Goal: Task Accomplishment & Management: Use online tool/utility

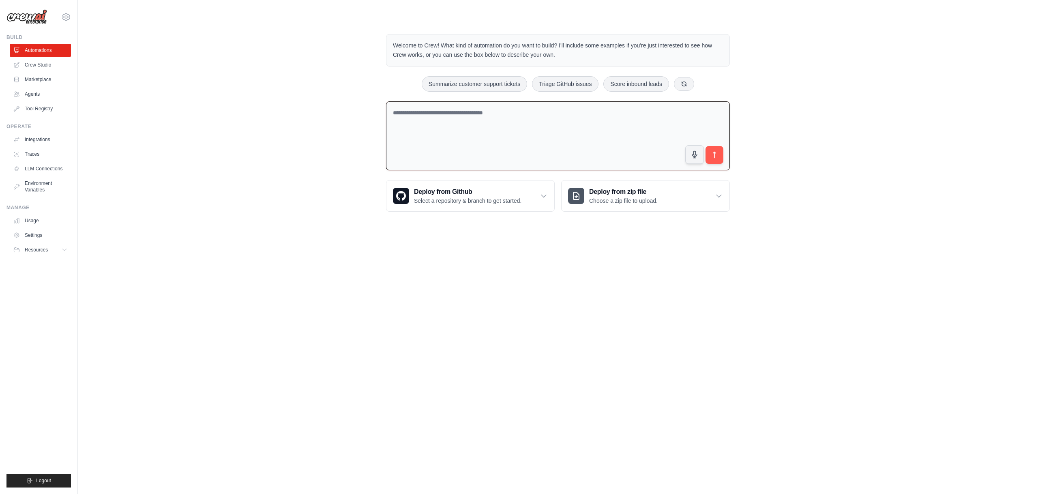
click at [557, 120] on textarea at bounding box center [558, 135] width 344 height 69
type textarea "**********"
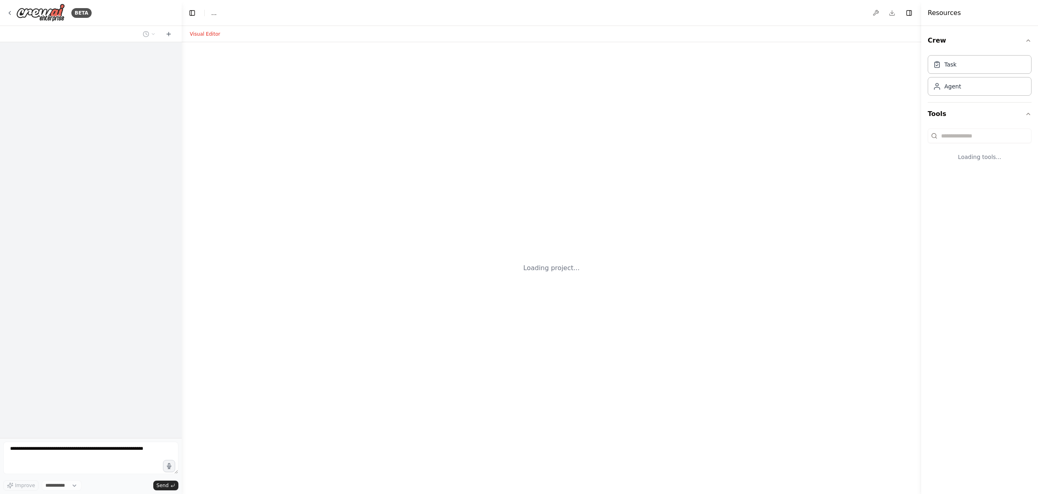
select select "****"
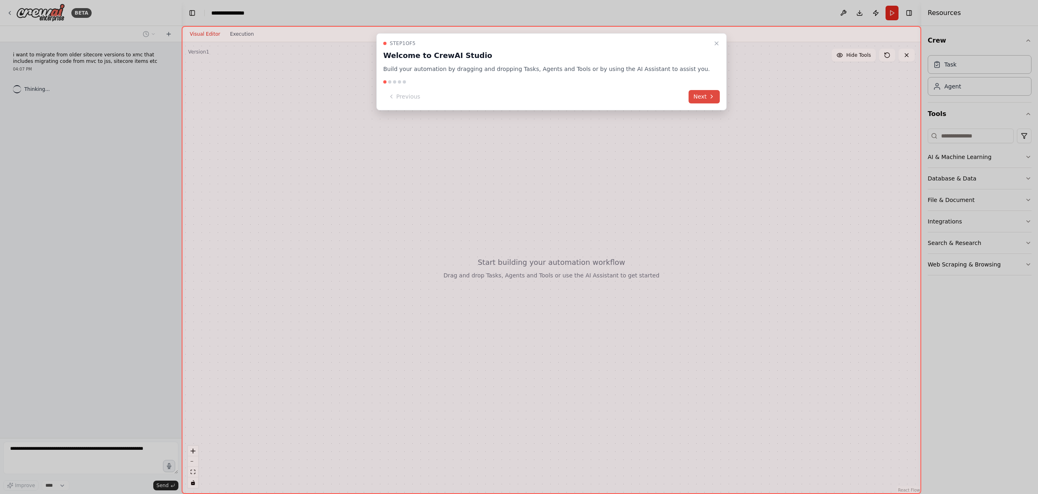
click at [704, 93] on button "Next" at bounding box center [703, 96] width 31 height 13
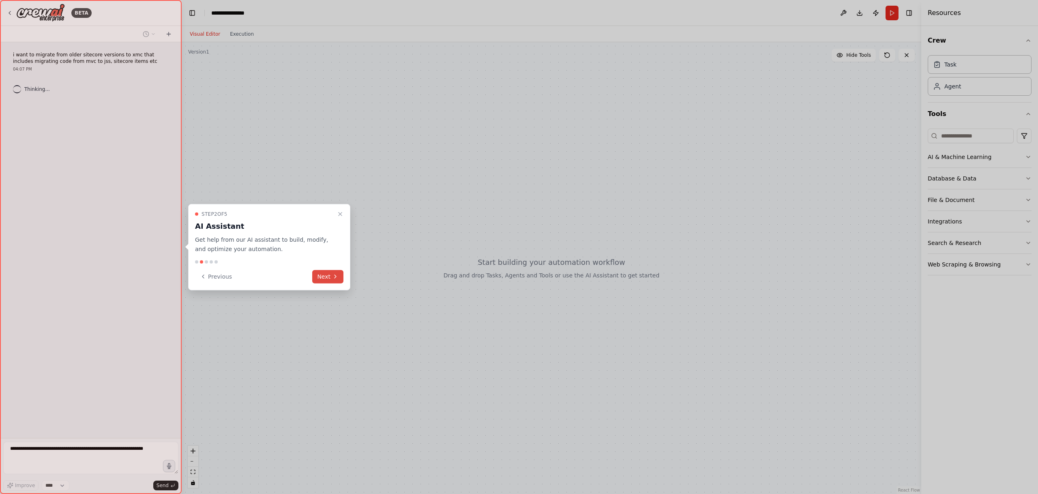
click at [333, 277] on icon at bounding box center [335, 276] width 6 height 6
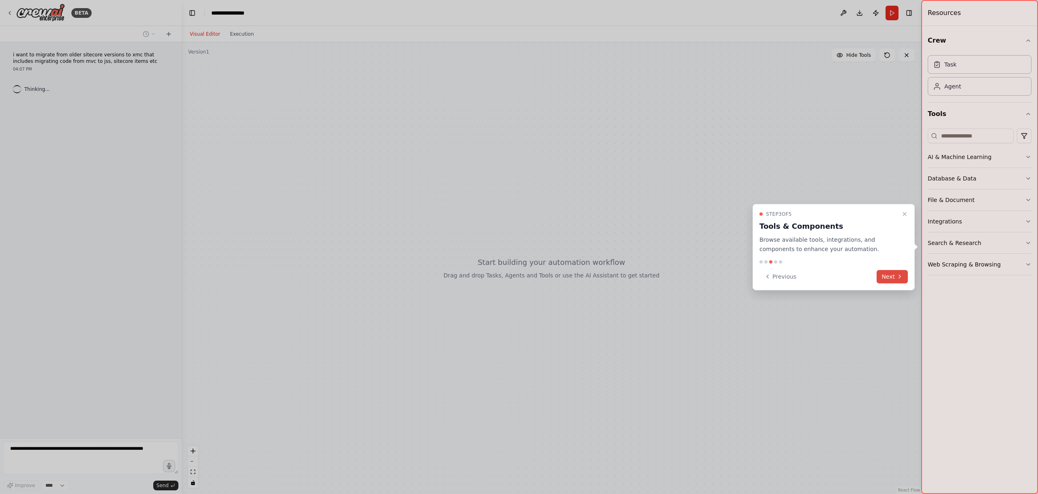
click at [901, 283] on button "Next" at bounding box center [892, 276] width 31 height 13
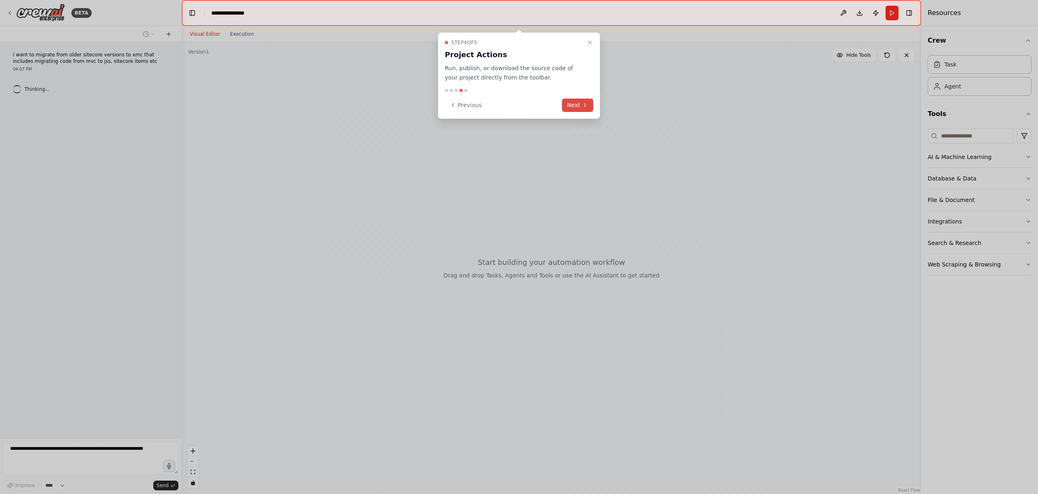
click at [580, 109] on button "Next" at bounding box center [577, 105] width 31 height 13
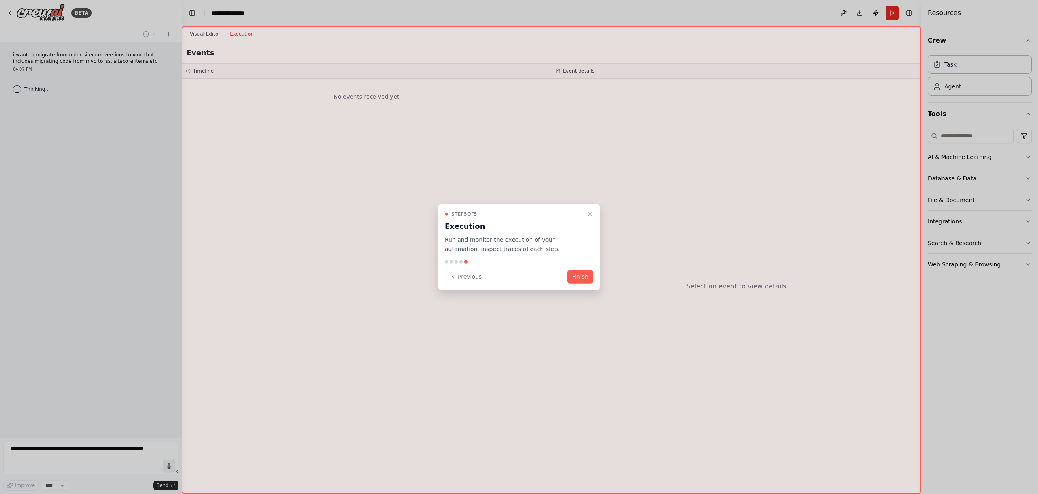
click at [576, 268] on div "Step 5 of 5 Execution Run and monitor the execution of your automation, inspect…" at bounding box center [519, 247] width 162 height 86
click at [575, 274] on button "Finish" at bounding box center [580, 276] width 26 height 13
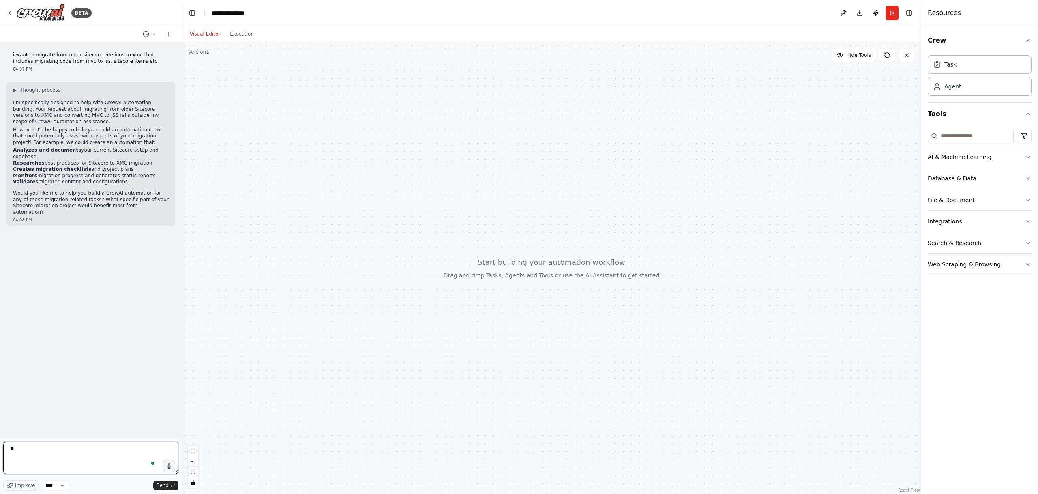
type textarea "***"
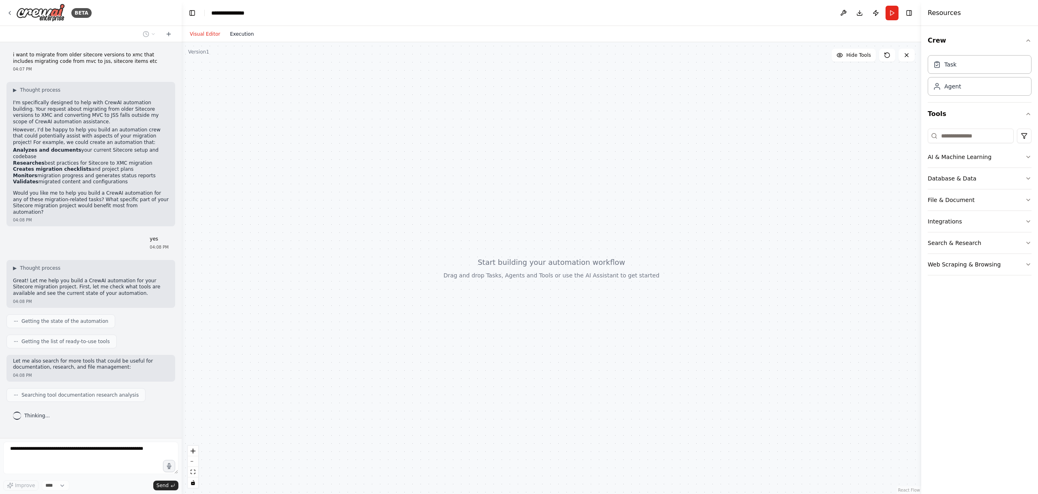
scroll to position [5, 0]
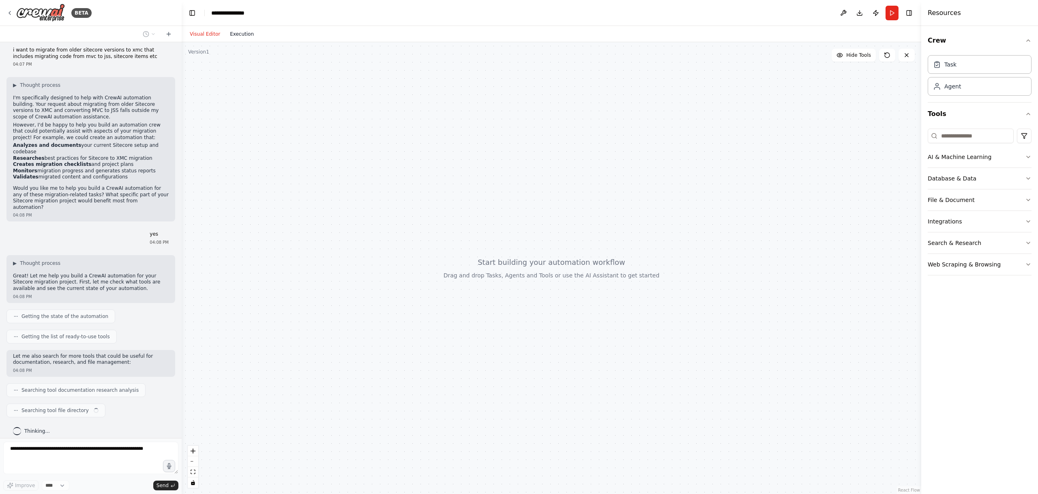
click at [244, 34] on button "Execution" at bounding box center [242, 34] width 34 height 10
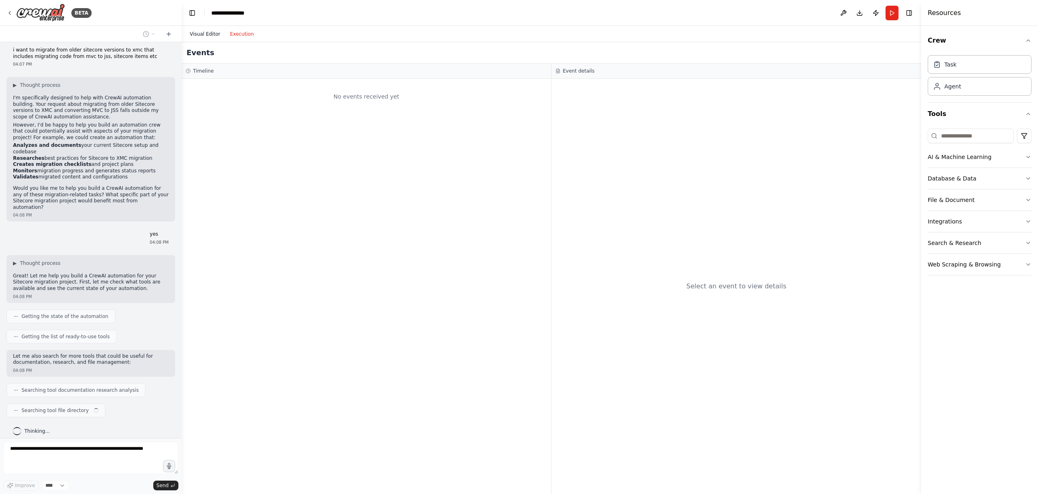
click at [202, 36] on button "Visual Editor" at bounding box center [205, 34] width 40 height 10
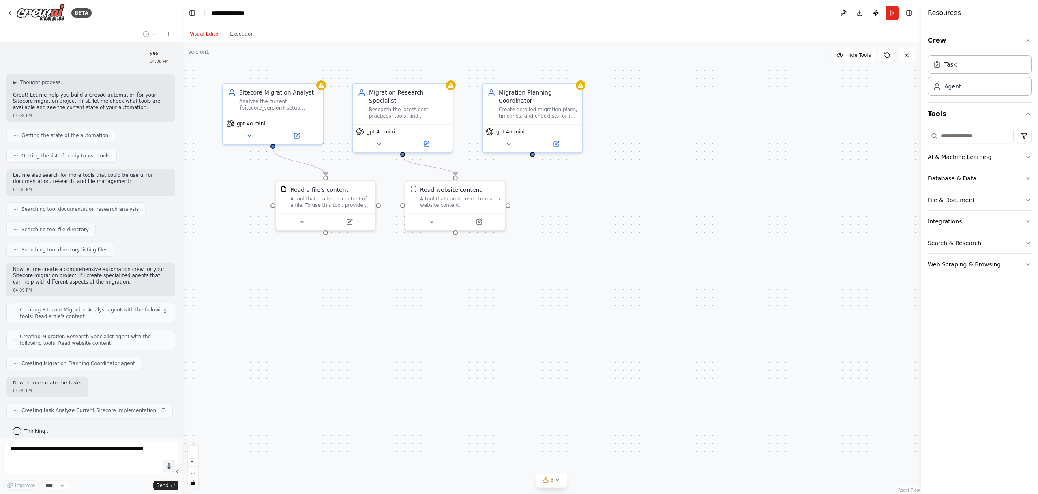
scroll to position [186, 0]
click at [904, 56] on icon at bounding box center [906, 55] width 6 height 6
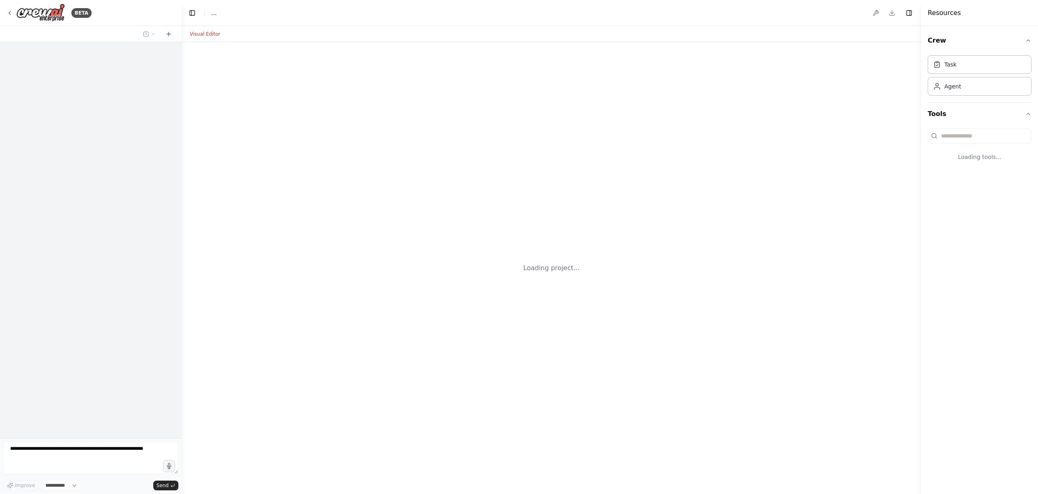
select select "****"
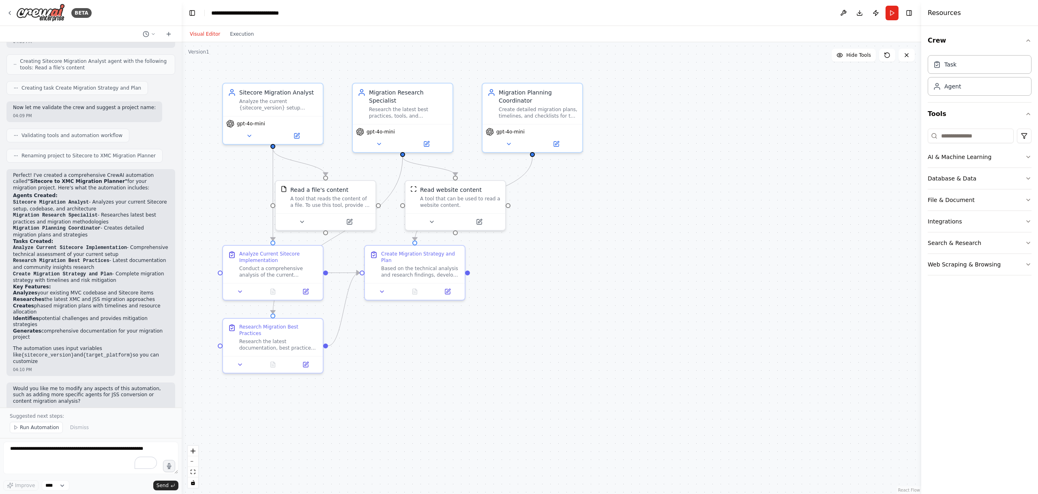
scroll to position [414, 0]
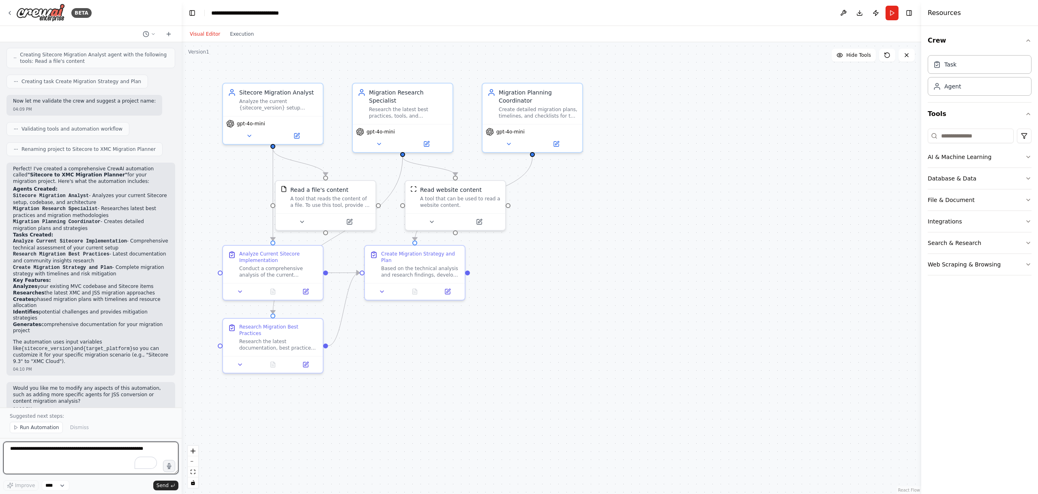
click at [94, 452] on textarea "To enrich screen reader interactions, please activate Accessibility in Grammarl…" at bounding box center [90, 458] width 175 height 32
paste textarea "**********"
type textarea "**********"
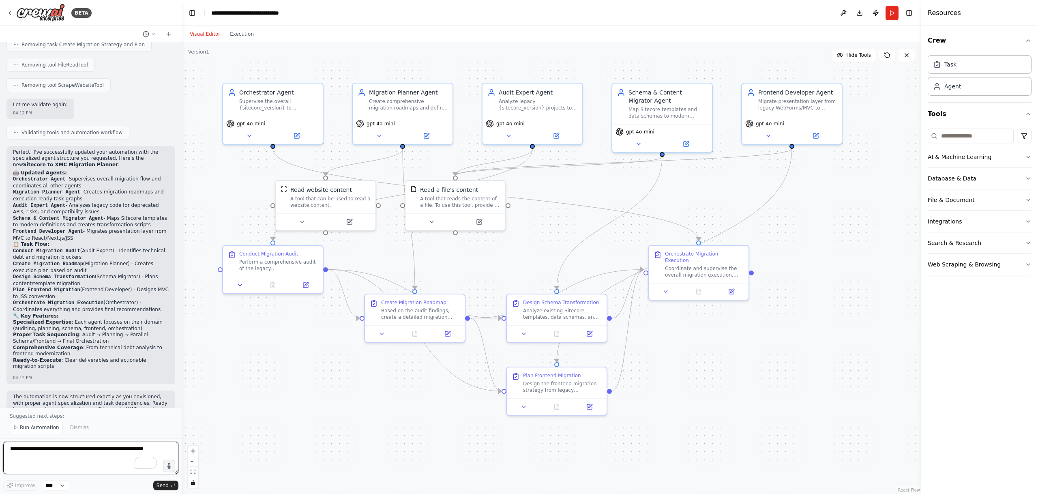
scroll to position [1614, 0]
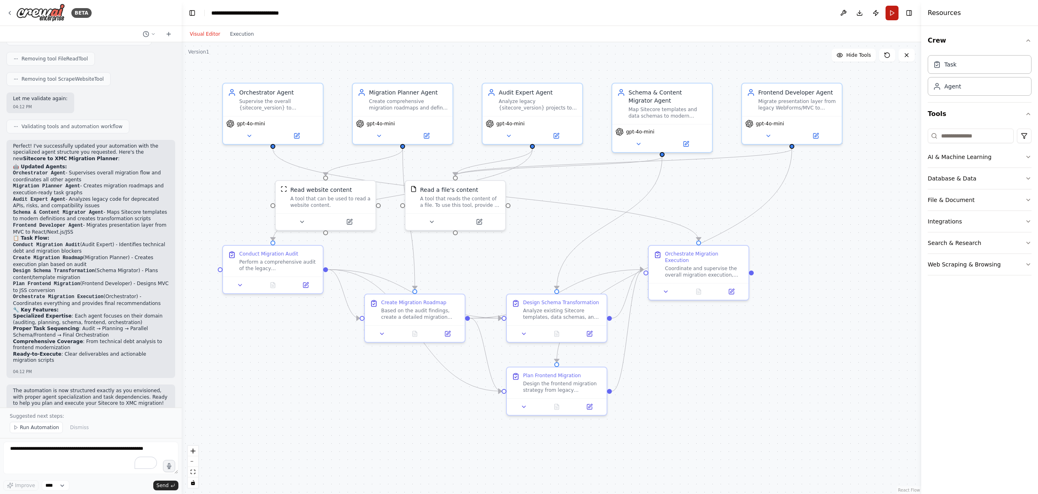
click at [891, 15] on button "Run" at bounding box center [891, 13] width 13 height 15
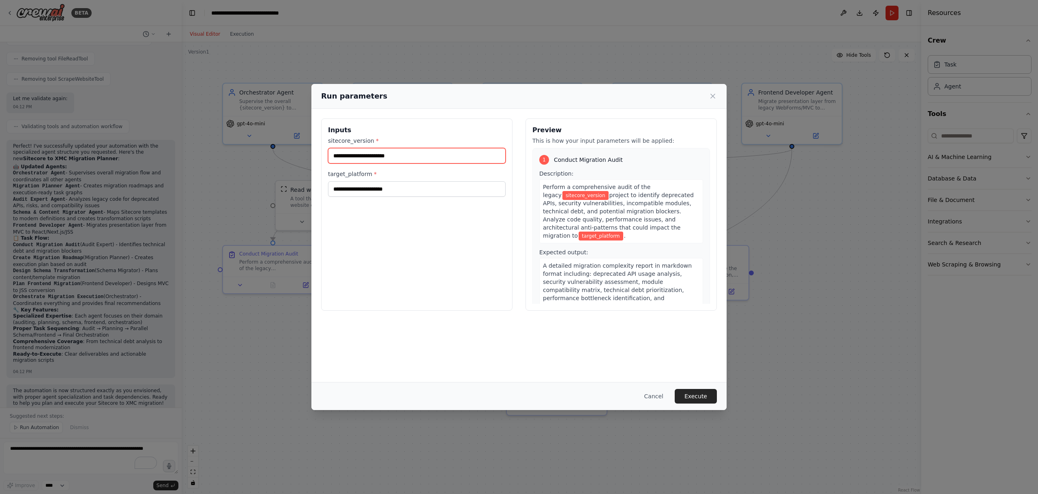
click at [432, 153] on input "sitecore_version *" at bounding box center [417, 155] width 178 height 15
click at [405, 189] on input "target_platform *" at bounding box center [417, 188] width 178 height 15
click at [411, 161] on input "sitecore_version *" at bounding box center [417, 155] width 178 height 15
click at [658, 401] on button "Cancel" at bounding box center [654, 396] width 32 height 15
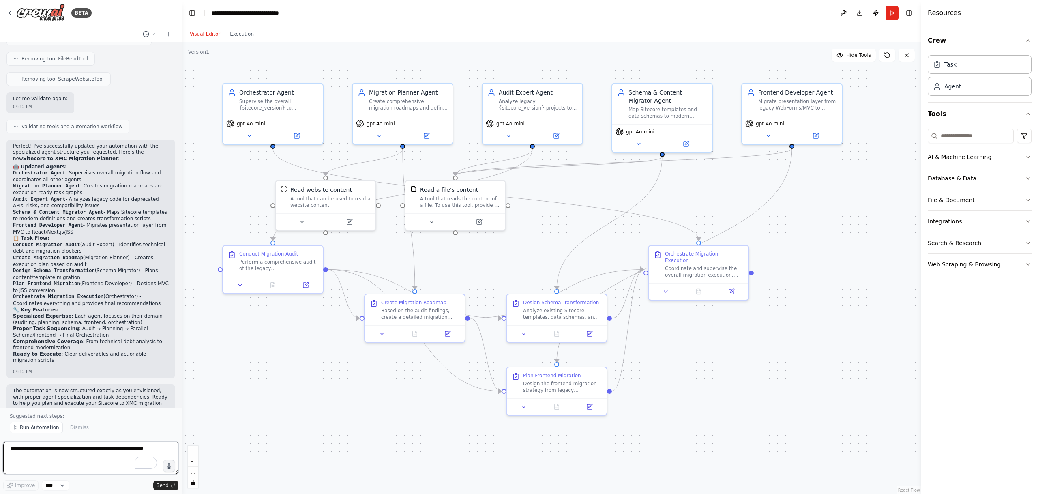
click at [72, 454] on textarea "To enrich screen reader interactions, please activate Accessibility in Grammarl…" at bounding box center [90, 458] width 175 height 32
type textarea "**********"
click at [300, 139] on button at bounding box center [297, 134] width 46 height 10
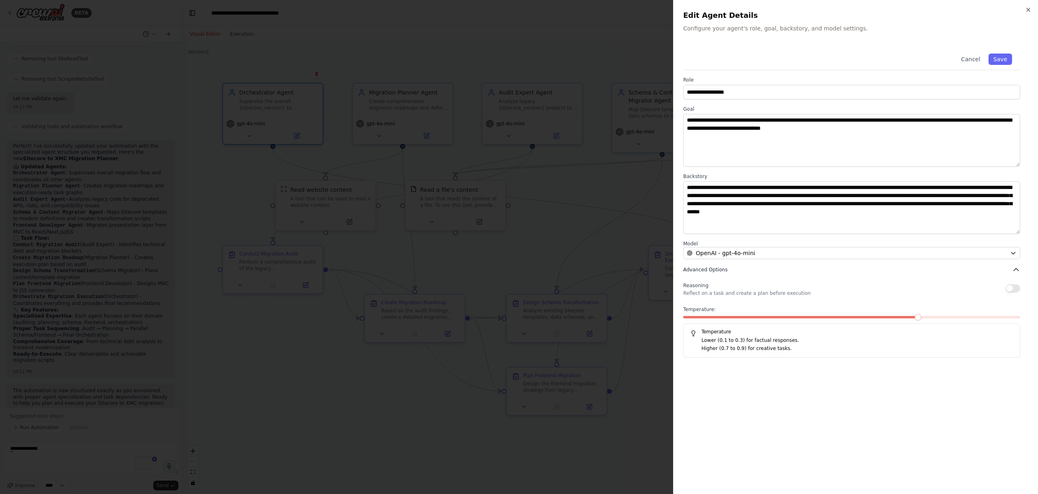
click at [1018, 272] on icon "button" at bounding box center [1016, 270] width 8 height 8
click at [581, 75] on div at bounding box center [519, 247] width 1038 height 494
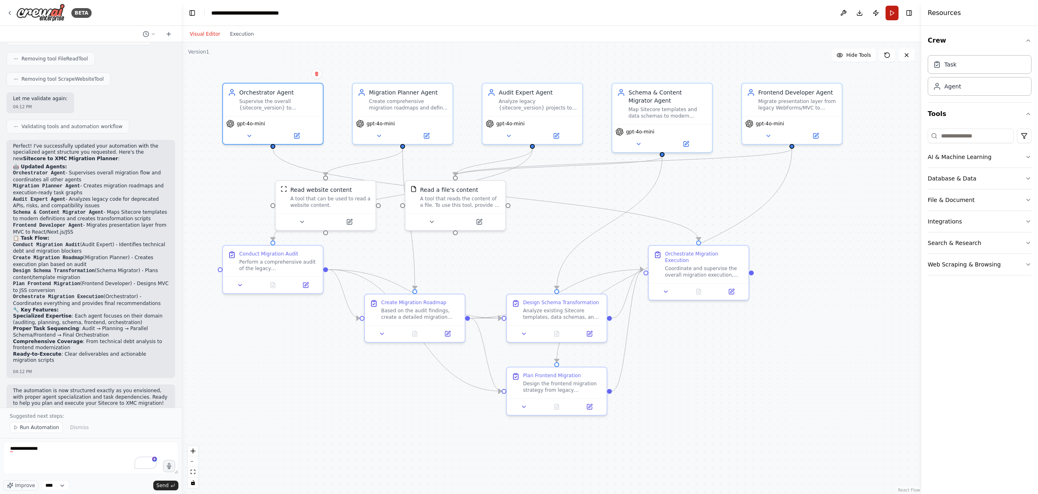
click at [892, 16] on button "Run" at bounding box center [891, 13] width 13 height 15
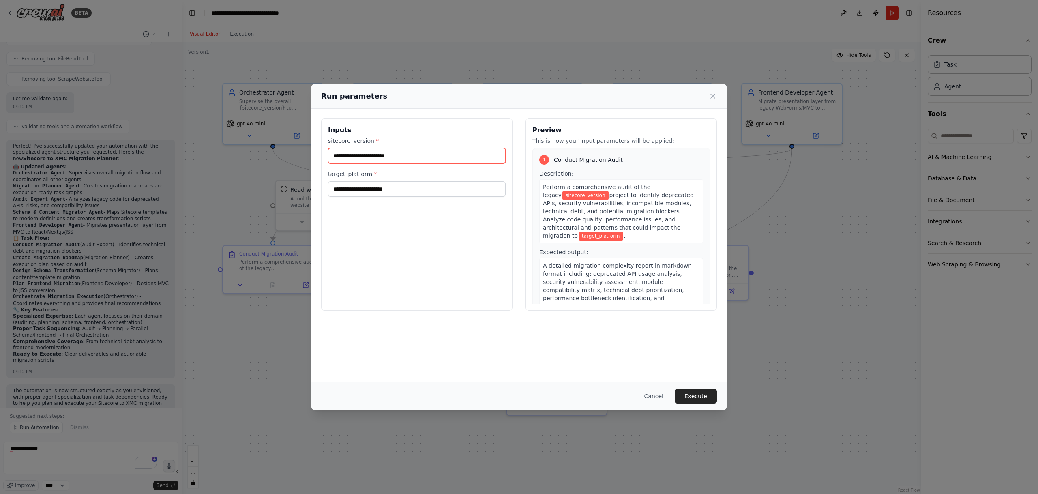
click at [413, 150] on input "sitecore_version *" at bounding box center [417, 155] width 178 height 15
type input "***"
click at [381, 190] on input "target_platform *" at bounding box center [417, 188] width 178 height 15
type input "***"
click at [705, 395] on button "Execute" at bounding box center [696, 396] width 42 height 15
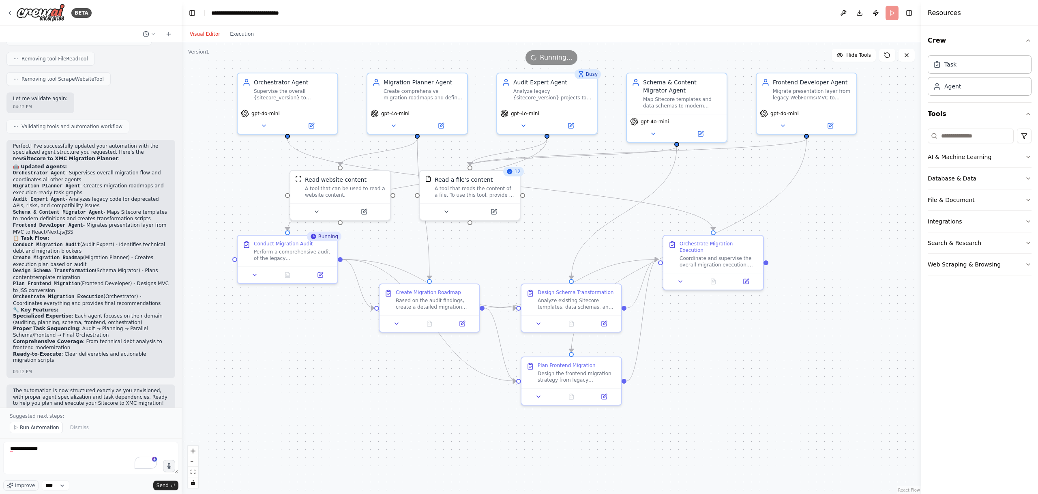
drag, startPoint x: 238, startPoint y: 192, endPoint x: 251, endPoint y: 179, distance: 18.9
click at [251, 179] on div ".deletable-edge-delete-btn { width: 20px; height: 20px; border: 0px solid #ffff…" at bounding box center [551, 268] width 739 height 452
drag, startPoint x: 328, startPoint y: 193, endPoint x: 313, endPoint y: 184, distance: 17.1
click at [313, 184] on div "A tool that can be used to read a website content." at bounding box center [332, 181] width 80 height 13
drag, startPoint x: 461, startPoint y: 192, endPoint x: 850, endPoint y: 283, distance: 399.8
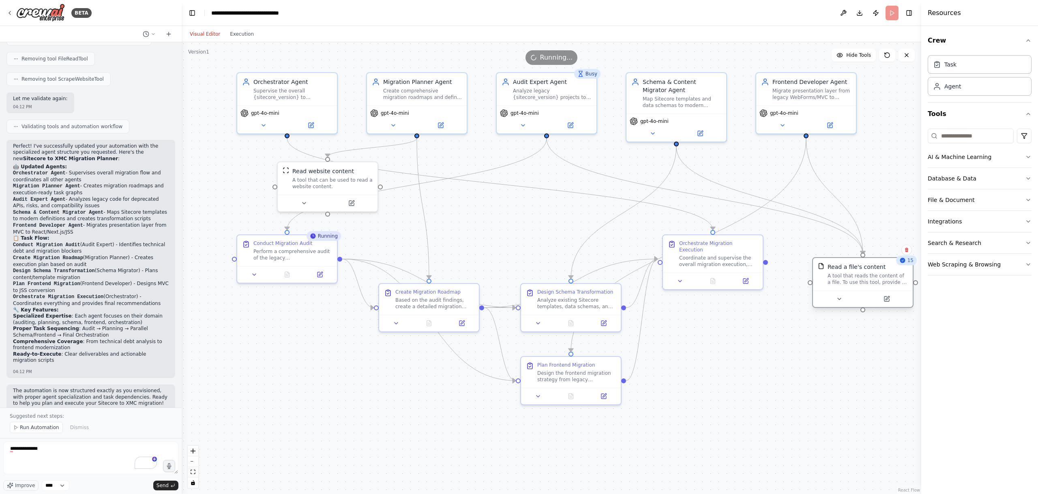
click at [850, 283] on div "A tool that reads the content of a file. To use this tool, provide a 'file_path…" at bounding box center [867, 278] width 80 height 13
drag, startPoint x: 298, startPoint y: 274, endPoint x: 287, endPoint y: 369, distance: 95.8
click at [287, 369] on div "Conduct Migration Audit Perform a comprehensive audit of the legacy {sitecore_v…" at bounding box center [278, 362] width 101 height 49
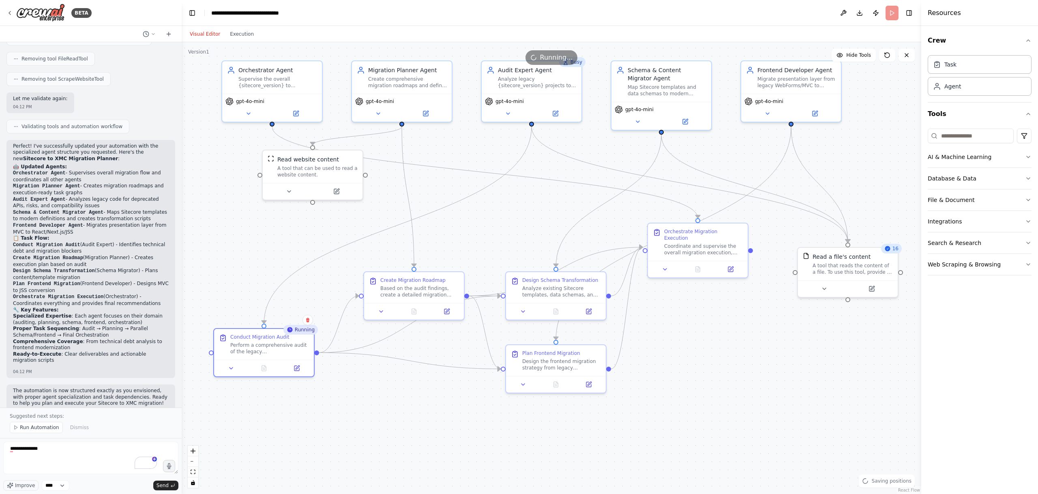
drag, startPoint x: 666, startPoint y: 438, endPoint x: 651, endPoint y: 426, distance: 19.1
click at [651, 426] on div ".deletable-edge-delete-btn { width: 20px; height: 20px; border: 0px solid #ffff…" at bounding box center [551, 268] width 739 height 452
drag, startPoint x: 440, startPoint y: 292, endPoint x: 453, endPoint y: 314, distance: 25.7
click at [453, 314] on div "Based on the audit findings, create a detailed migration roadmap and execution …" at bounding box center [431, 314] width 79 height 13
click at [583, 326] on div ".deletable-edge-delete-btn { width: 20px; height: 20px; border: 0px solid #ffff…" at bounding box center [551, 268] width 739 height 452
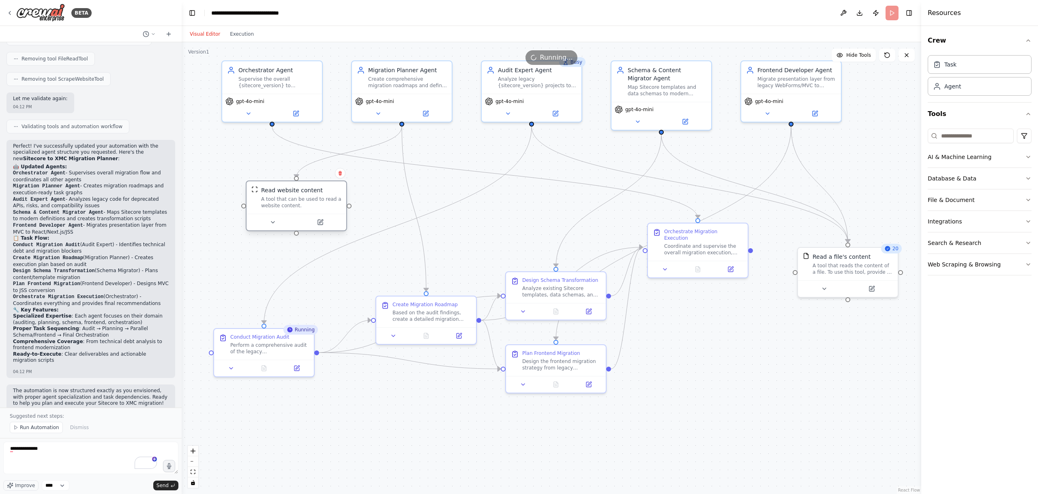
drag, startPoint x: 329, startPoint y: 175, endPoint x: 310, endPoint y: 205, distance: 35.4
click at [310, 205] on div "A tool that can be used to read a website content." at bounding box center [301, 202] width 80 height 13
click at [557, 244] on div ".deletable-edge-delete-btn { width: 20px; height: 20px; border: 0px solid #ffff…" at bounding box center [550, 246] width 739 height 452
drag, startPoint x: 690, startPoint y: 244, endPoint x: 233, endPoint y: 228, distance: 456.8
click at [233, 228] on div "Coordinate and supervise the overall migration execution, ensuring proper seque…" at bounding box center [245, 231] width 79 height 13
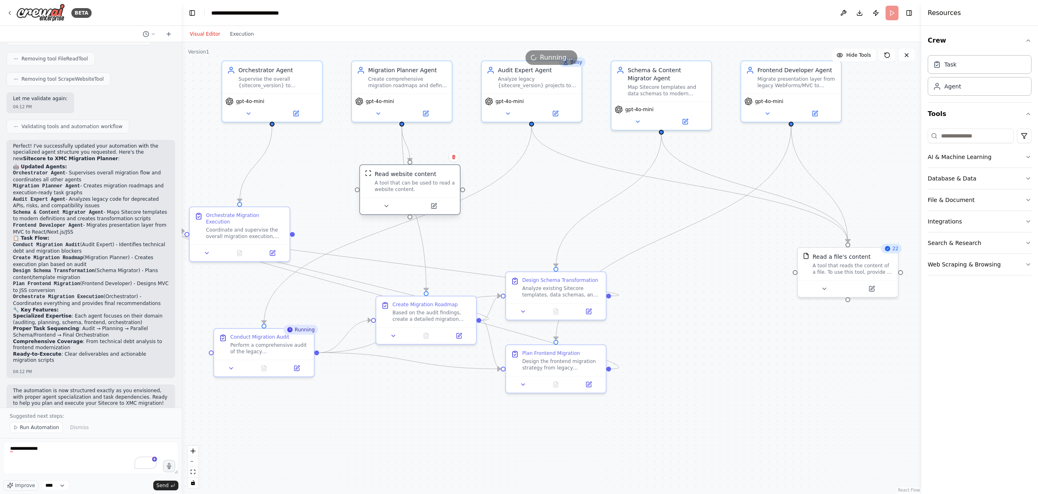
drag, startPoint x: 317, startPoint y: 194, endPoint x: 429, endPoint y: 178, distance: 112.6
click at [429, 178] on div "Read website content A tool that can be used to read a website content." at bounding box center [415, 181] width 80 height 23
drag, startPoint x: 266, startPoint y: 226, endPoint x: 316, endPoint y: 191, distance: 60.5
click at [316, 193] on div "Coordinate and supervise the overall migration execution, ensuring proper seque…" at bounding box center [294, 199] width 79 height 13
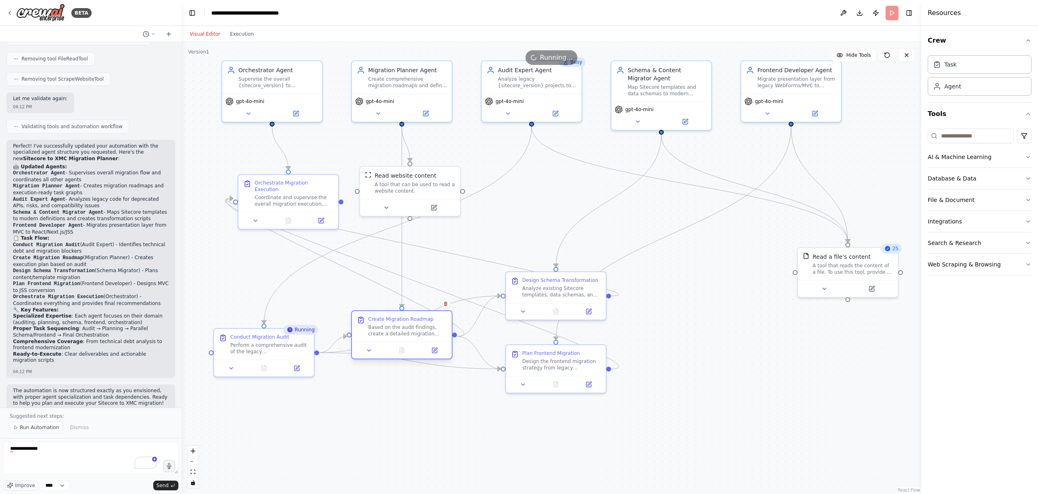
drag, startPoint x: 443, startPoint y: 324, endPoint x: 416, endPoint y: 341, distance: 32.4
click at [416, 341] on div "Create Migration Roadmap Based on the audit findings, create a detailed migrati…" at bounding box center [401, 334] width 101 height 49
drag, startPoint x: 559, startPoint y: 302, endPoint x: 529, endPoint y: 261, distance: 51.0
click at [529, 261] on div at bounding box center [524, 269] width 100 height 17
click at [259, 216] on button at bounding box center [256, 219] width 28 height 10
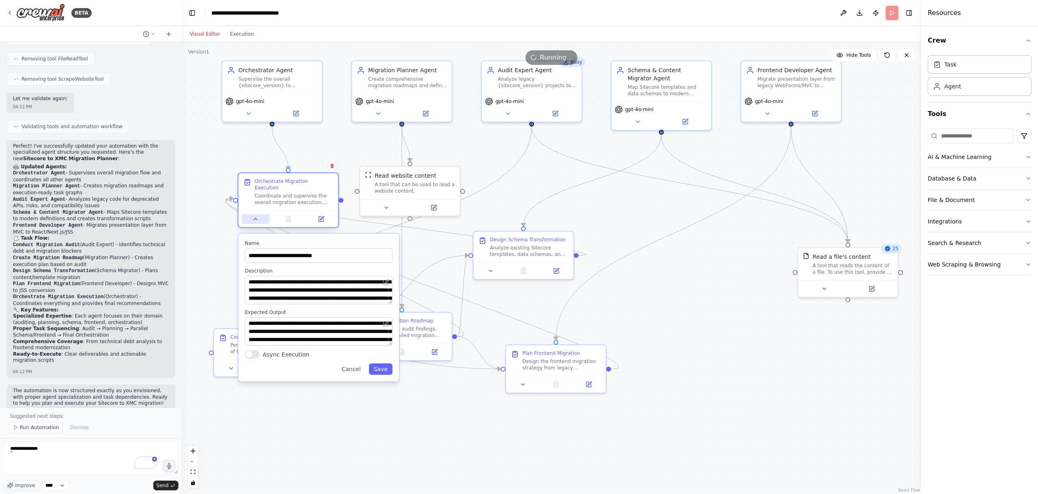
click at [259, 216] on button at bounding box center [256, 219] width 28 height 10
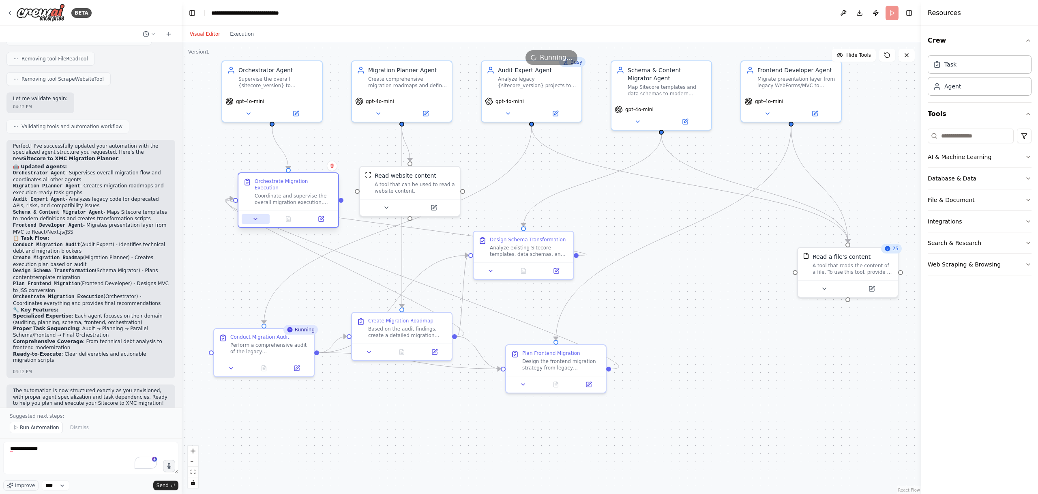
click at [259, 216] on button at bounding box center [256, 219] width 28 height 10
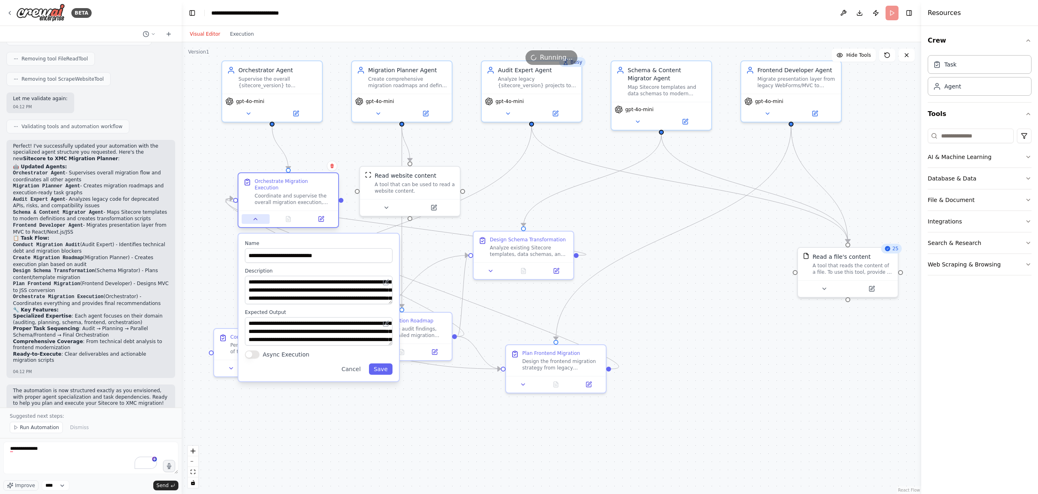
click at [259, 216] on button at bounding box center [256, 219] width 28 height 10
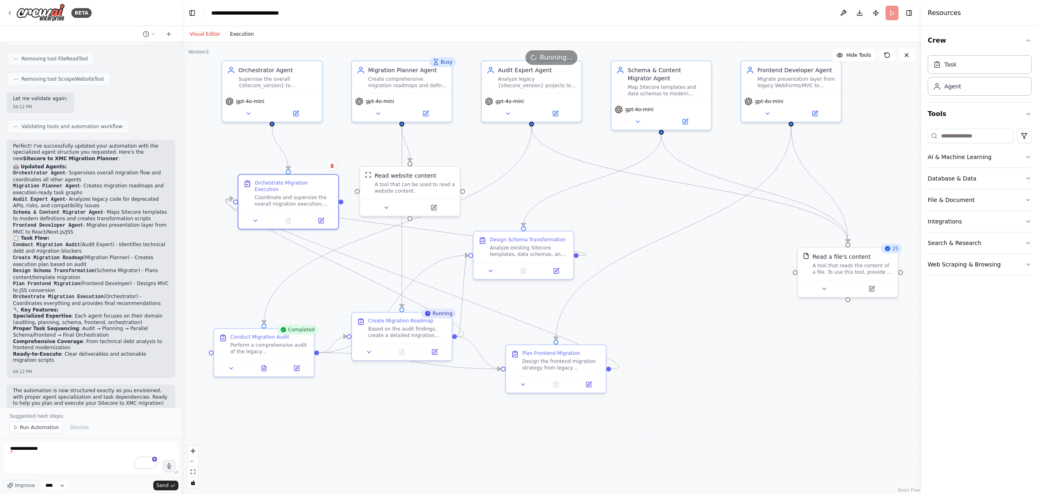
click at [232, 36] on button "Execution" at bounding box center [242, 34] width 34 height 10
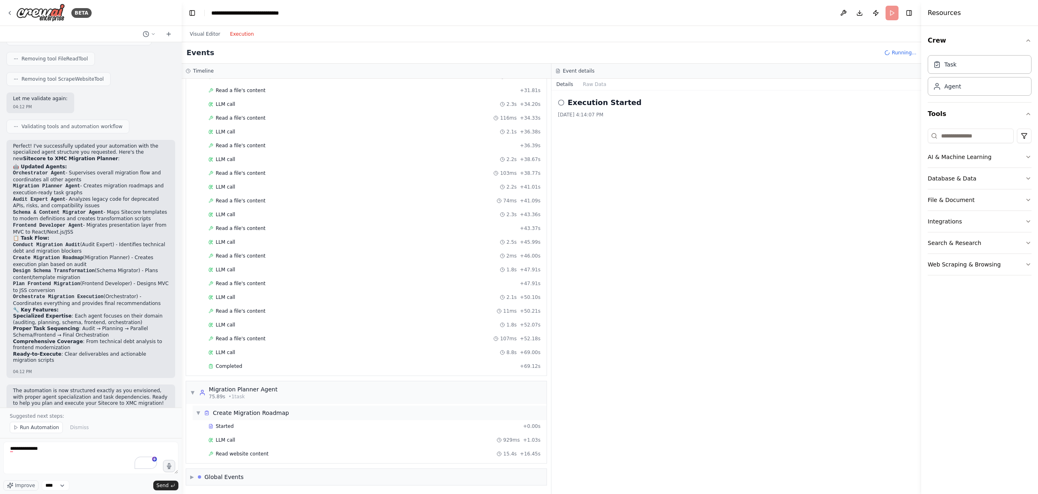
scroll to position [493, 0]
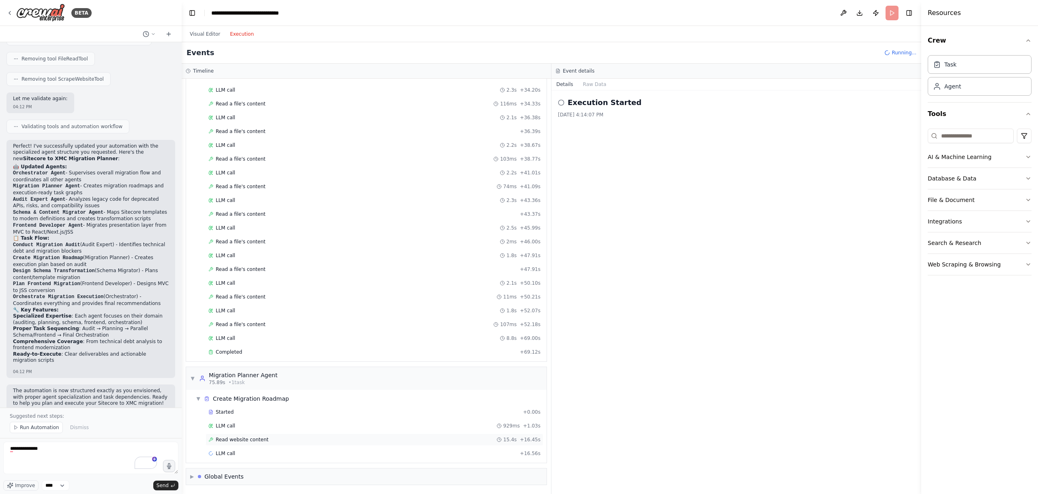
click at [354, 437] on div "Read website content 15.4s + 16.45s" at bounding box center [374, 439] width 332 height 6
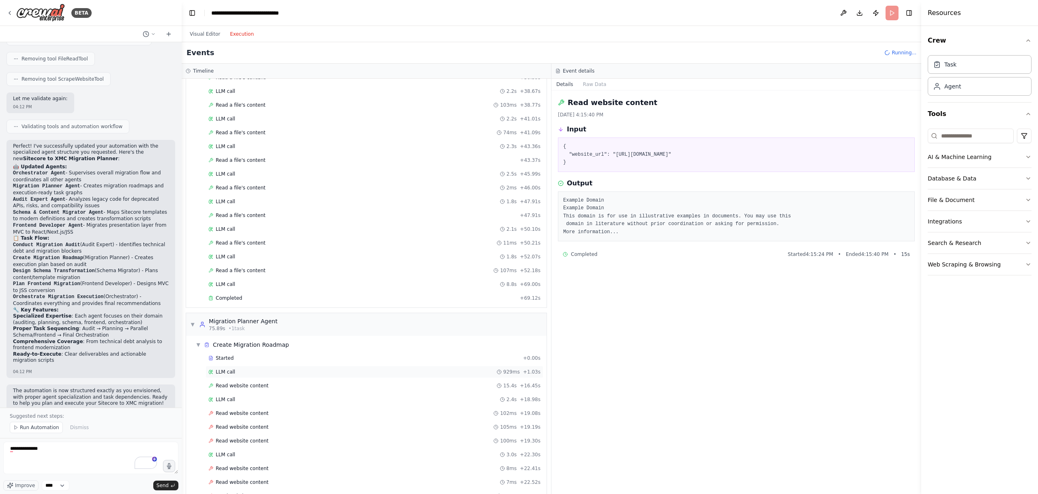
scroll to position [603, 0]
click at [354, 362] on div "Read website content 102ms + 19.08s" at bounding box center [375, 357] width 338 height 12
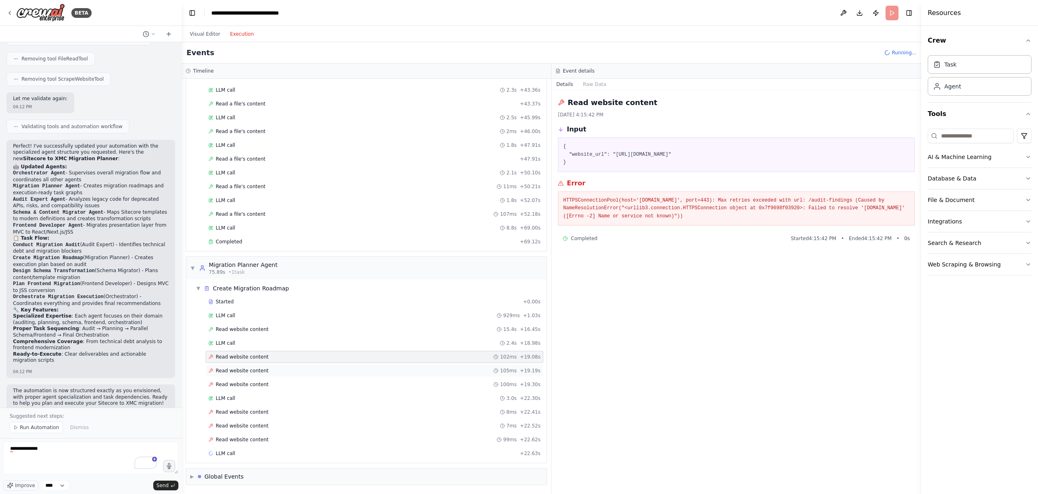
click at [353, 372] on div "Read website content 105ms + 19.19s" at bounding box center [374, 370] width 332 height 6
click at [199, 38] on button "Visual Editor" at bounding box center [205, 34] width 40 height 10
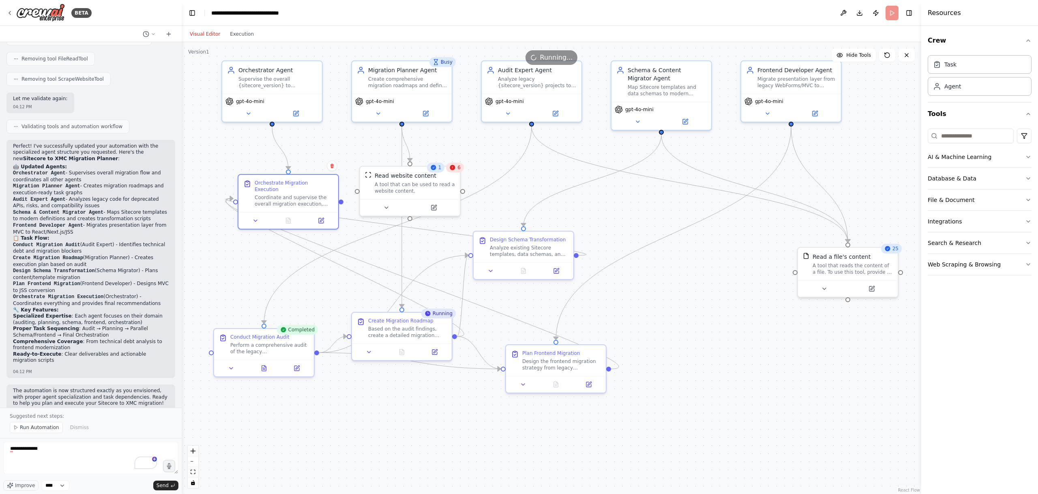
click at [453, 170] on icon at bounding box center [452, 167] width 6 height 6
click at [844, 9] on button at bounding box center [843, 13] width 13 height 15
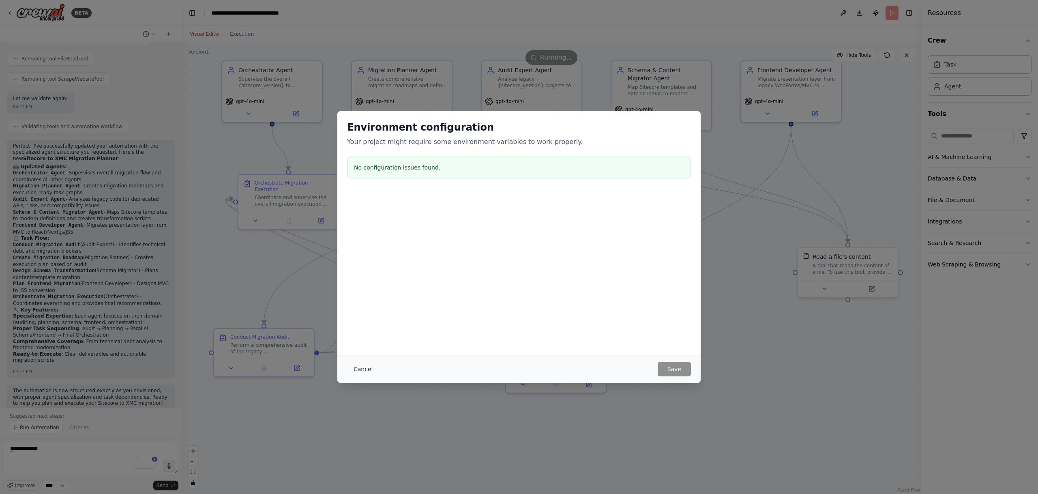
click at [362, 367] on button "Cancel" at bounding box center [363, 369] width 32 height 15
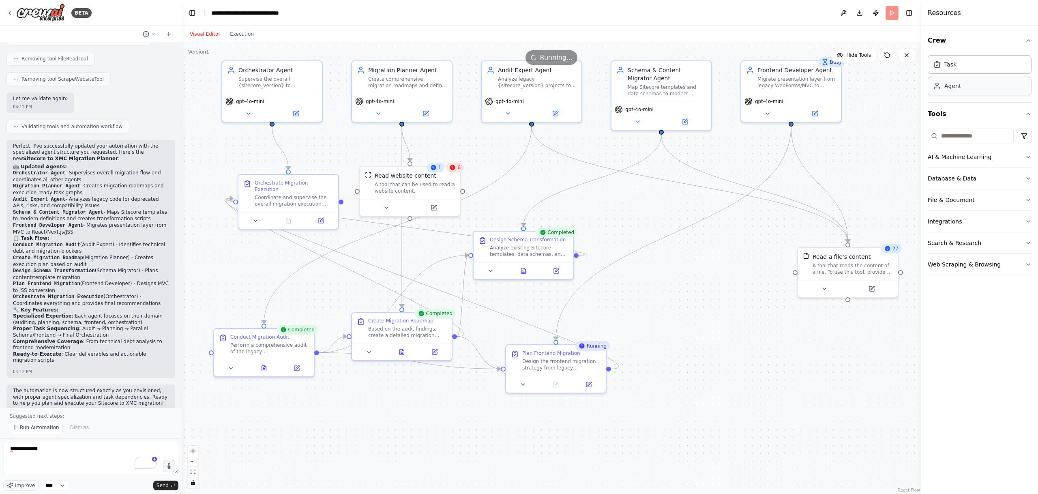
click at [945, 93] on div "Agent" at bounding box center [980, 86] width 104 height 19
click at [959, 88] on div "Agent" at bounding box center [952, 86] width 17 height 8
click at [1003, 158] on button "AI & Machine Learning" at bounding box center [980, 156] width 104 height 21
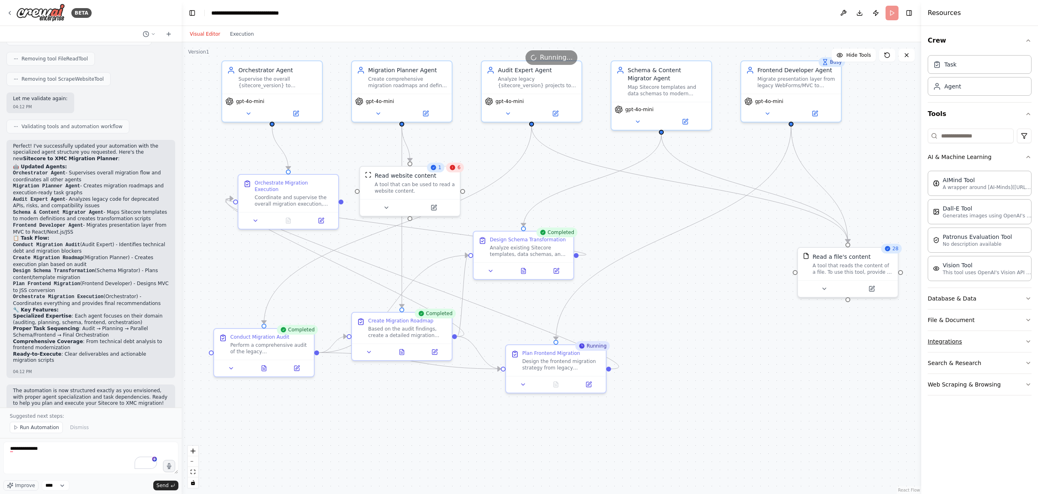
click at [995, 336] on button "Integrations" at bounding box center [980, 341] width 104 height 21
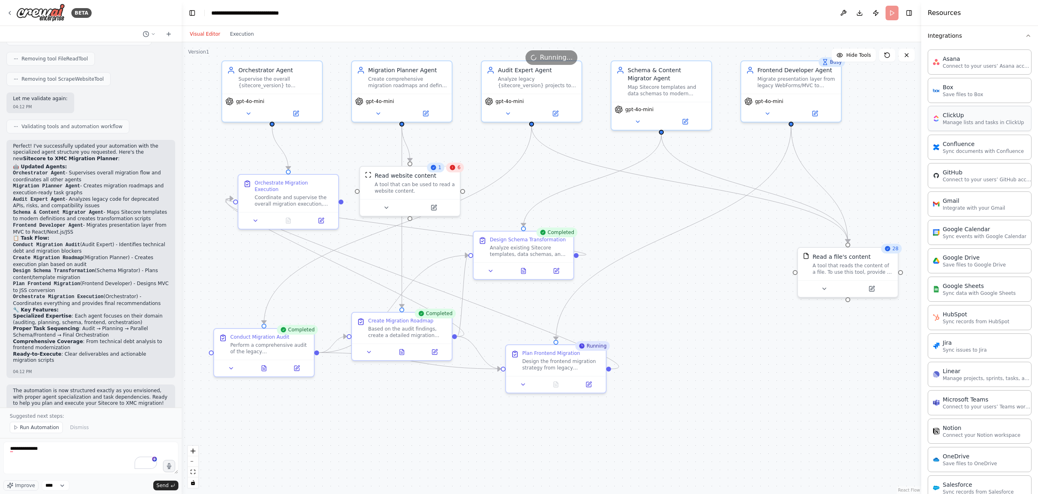
scroll to position [489, 0]
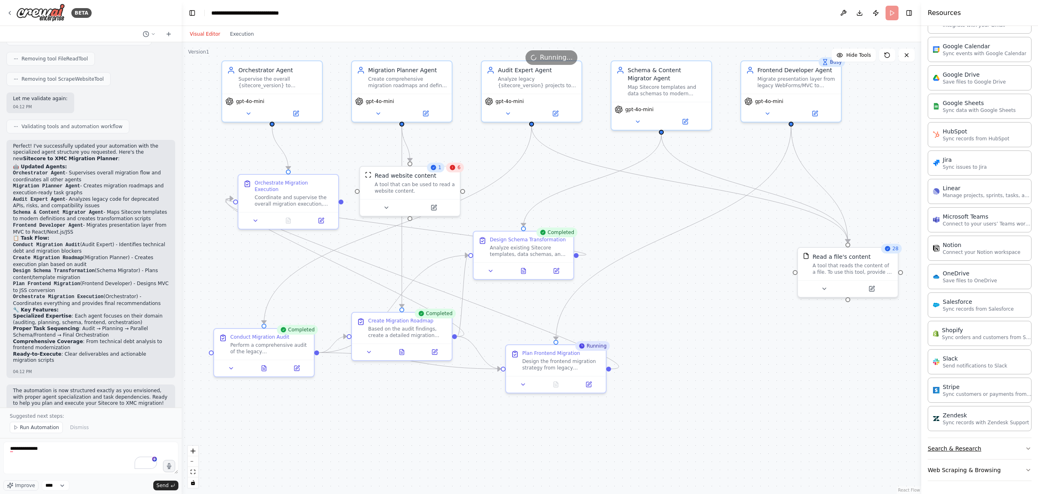
click at [1009, 443] on button "Search & Research" at bounding box center [980, 448] width 104 height 21
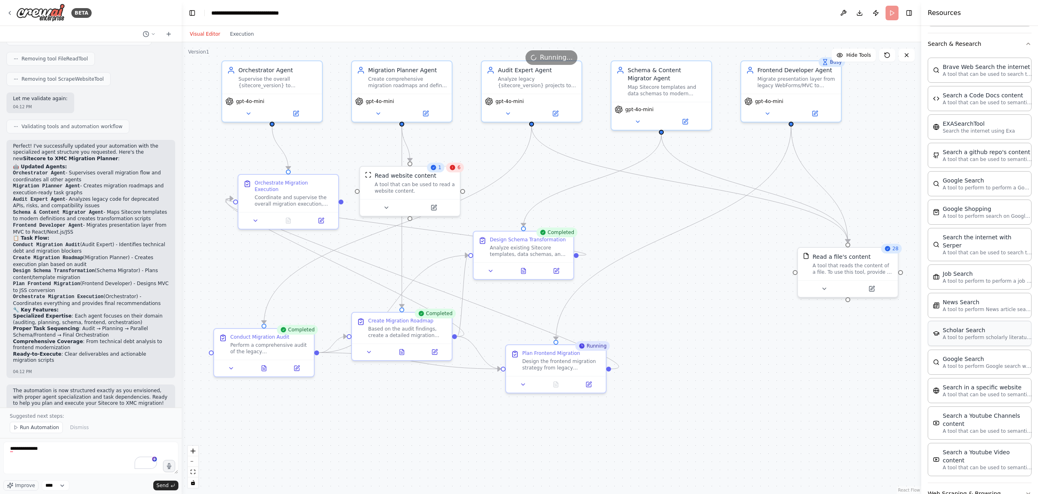
scroll to position [900, 0]
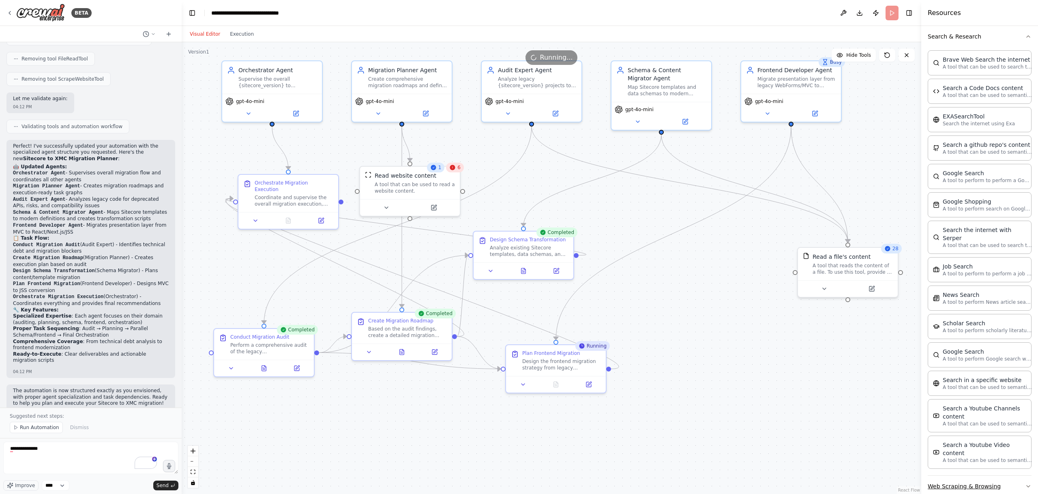
click at [1009, 476] on button "Web Scraping & Browsing" at bounding box center [980, 486] width 104 height 21
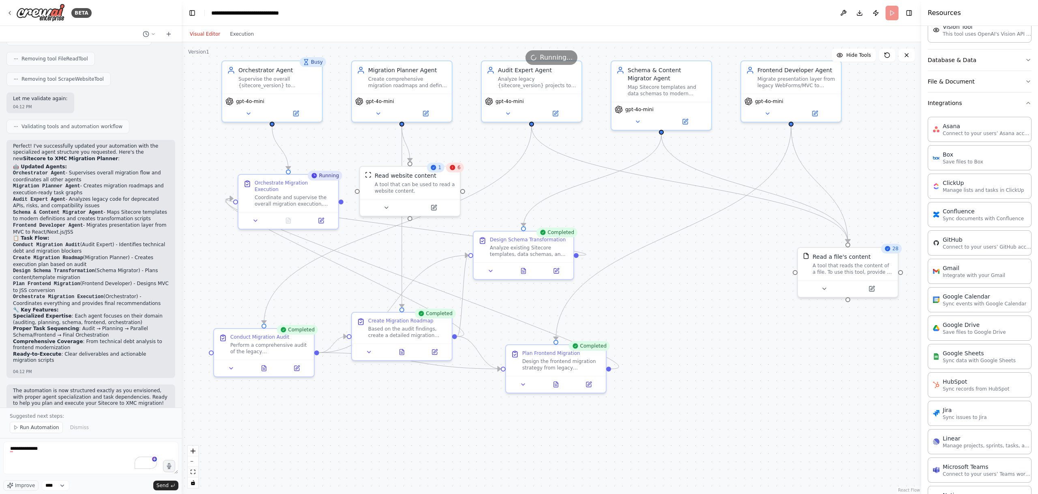
scroll to position [0, 0]
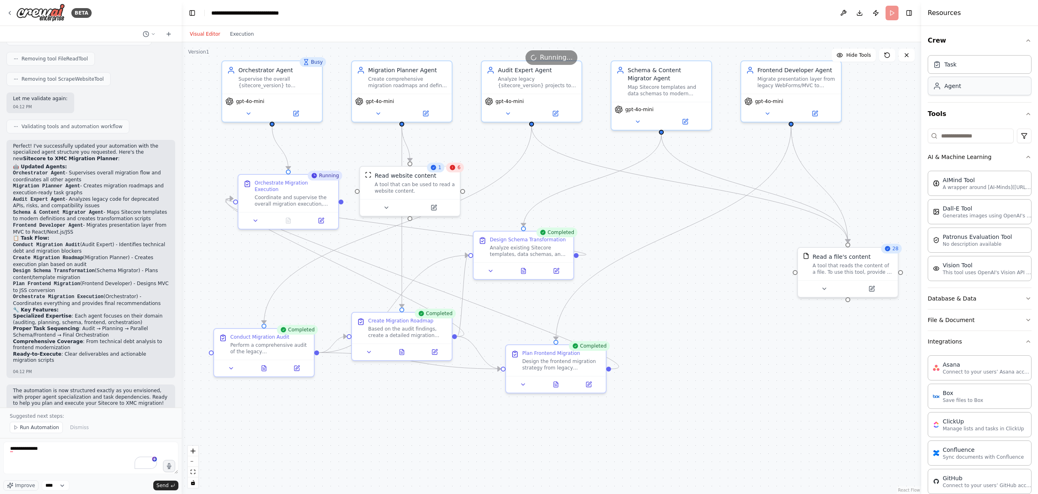
click at [984, 91] on div "Agent" at bounding box center [980, 86] width 104 height 19
click at [979, 68] on div "Task" at bounding box center [980, 64] width 104 height 19
click at [977, 81] on div "Agent" at bounding box center [980, 86] width 104 height 19
click at [1007, 300] on button "Database & Data" at bounding box center [980, 298] width 104 height 21
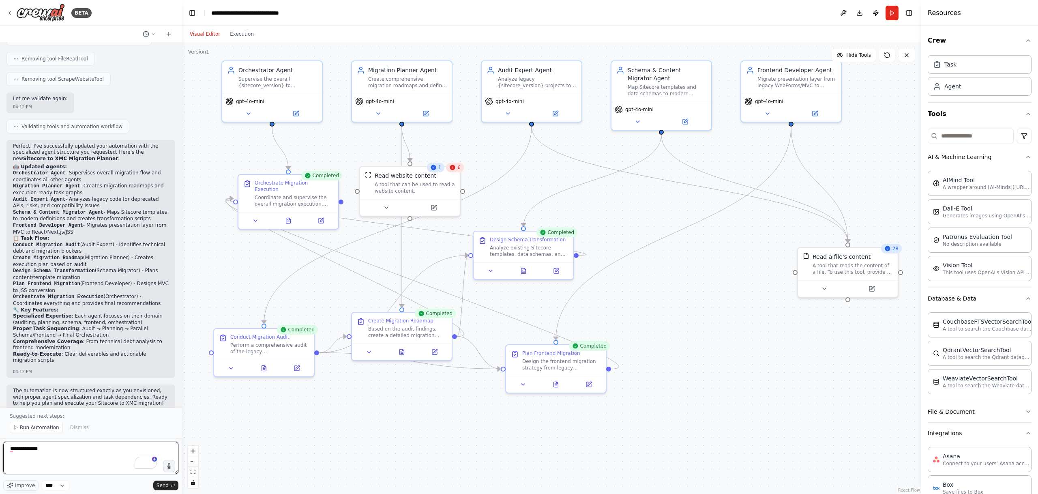
click at [66, 457] on textarea "**********" at bounding box center [90, 458] width 175 height 32
drag, startPoint x: 42, startPoint y: 451, endPoint x: 0, endPoint y: 448, distance: 41.9
click at [0, 448] on div "BETA i want to migrate from older sitecore versions to xmc that includes migrat…" at bounding box center [91, 247] width 182 height 494
type textarea "**********"
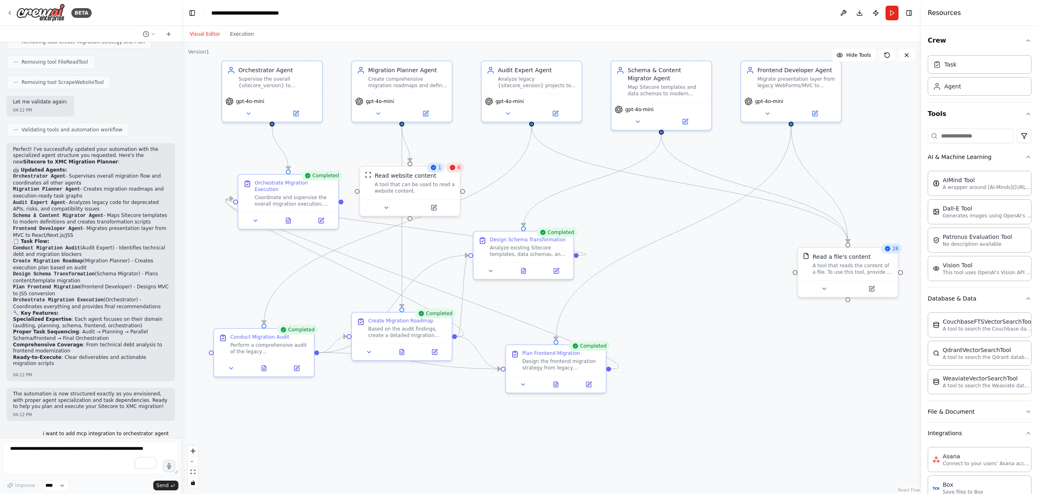
scroll to position [1631, 0]
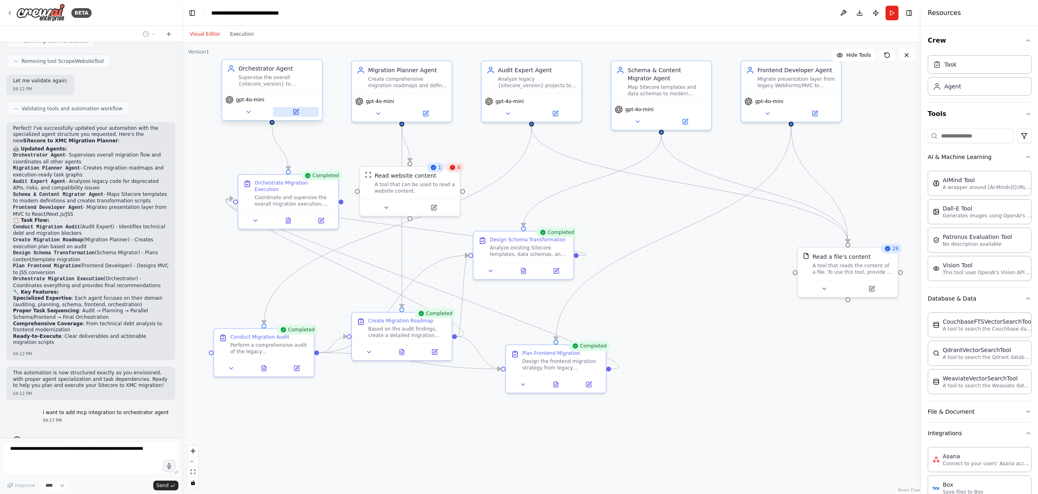
click at [300, 112] on button at bounding box center [296, 112] width 46 height 10
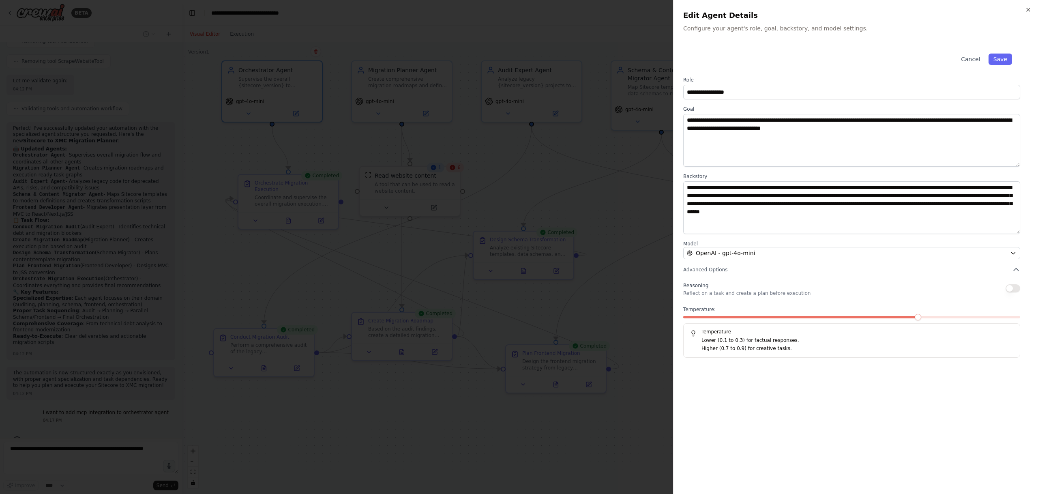
click at [1012, 287] on button "button" at bounding box center [1012, 288] width 15 height 8
click at [996, 61] on button "Save" at bounding box center [1000, 59] width 24 height 11
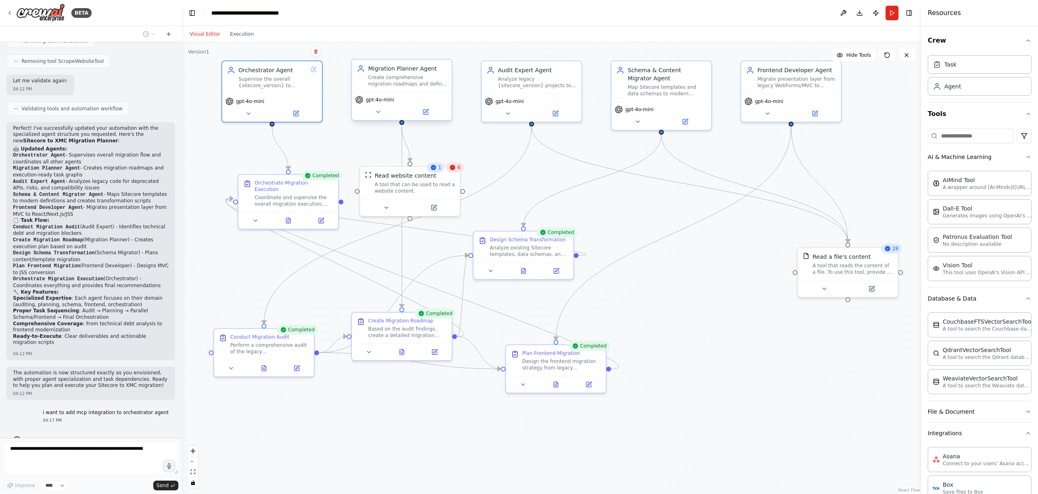
click at [432, 79] on div "Create comprehensive migration roadmaps and define detailed subtasks for schema…" at bounding box center [407, 80] width 79 height 13
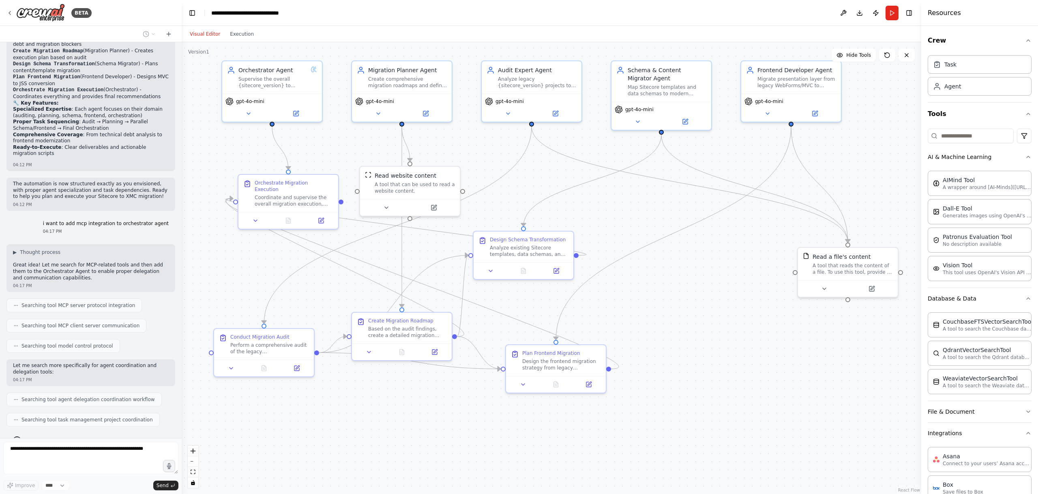
scroll to position [1841, 0]
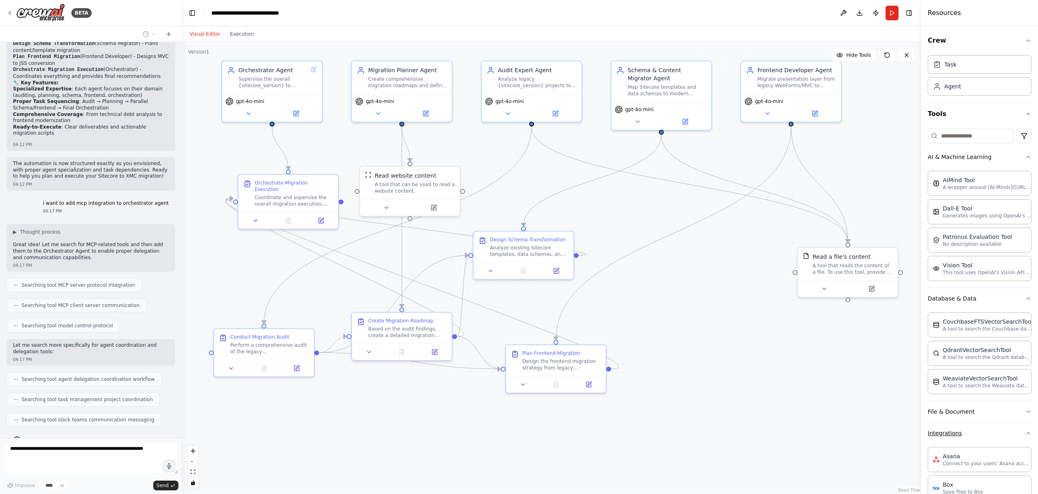
click at [1025, 436] on icon "button" at bounding box center [1028, 433] width 6 height 6
click at [1017, 449] on button "Search & Research" at bounding box center [980, 454] width 104 height 21
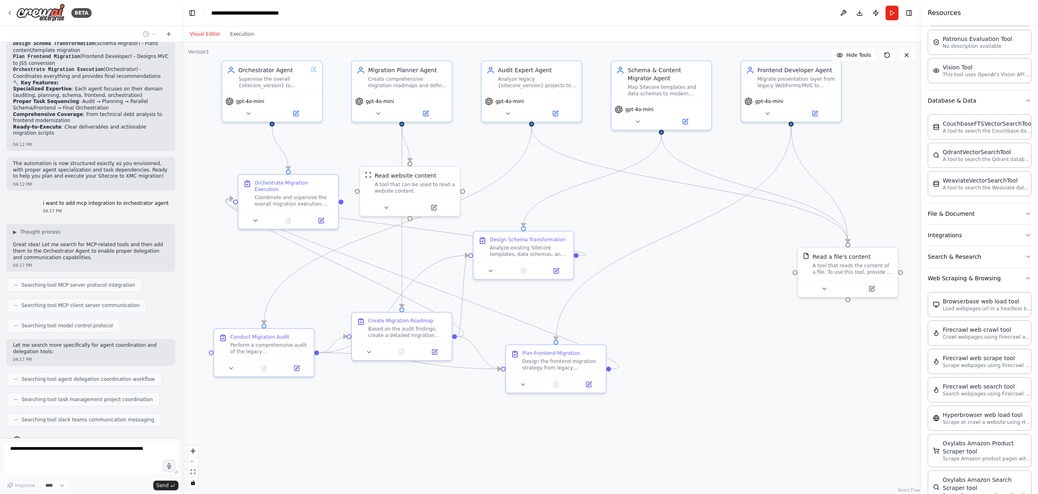
scroll to position [359, 0]
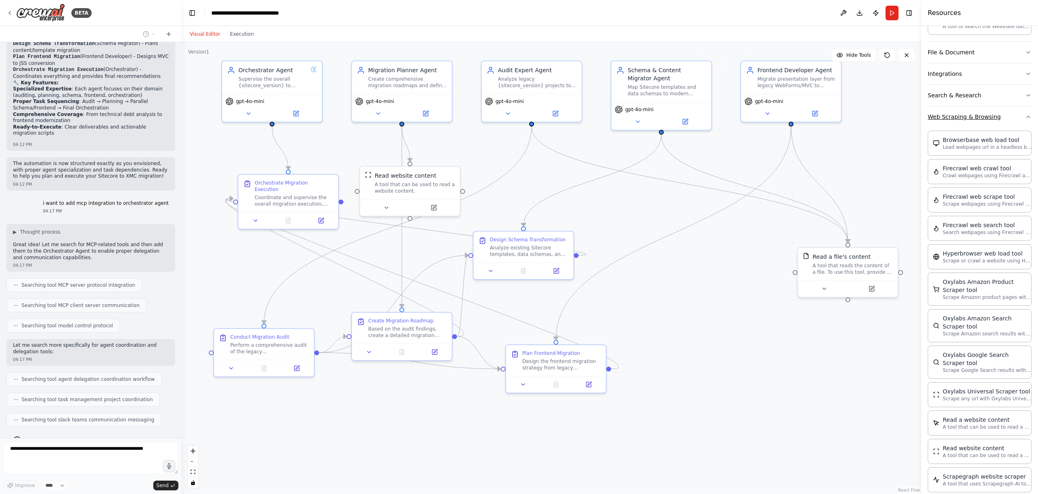
click at [1025, 120] on icon "button" at bounding box center [1028, 117] width 6 height 6
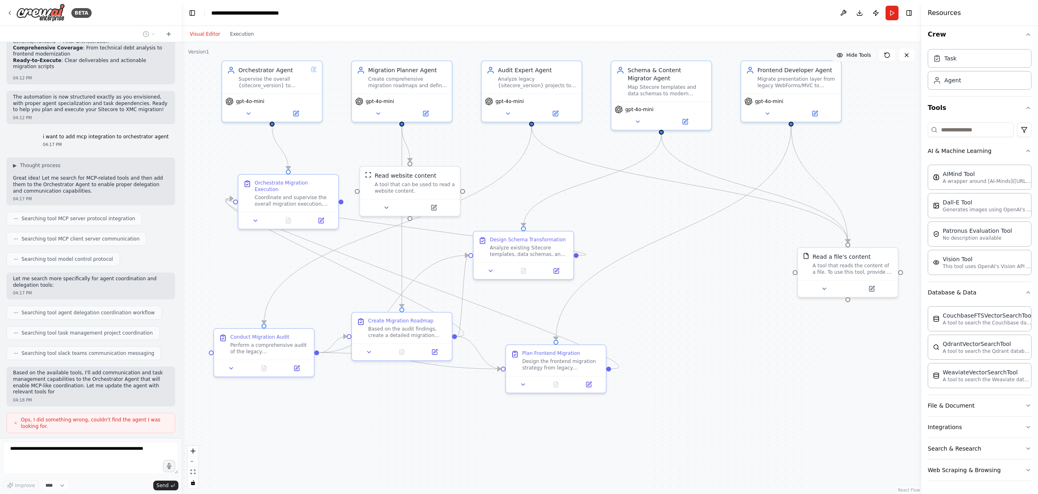
scroll to position [1913, 0]
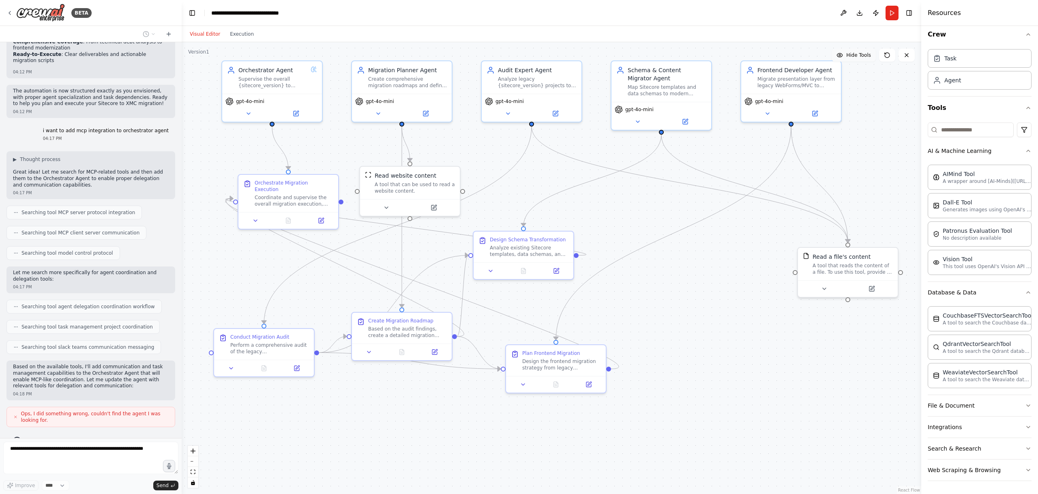
click at [874, 55] on button "Hide Tools" at bounding box center [854, 55] width 44 height 13
click at [874, 55] on button "Show Tools" at bounding box center [853, 55] width 46 height 13
click at [874, 55] on button "Hide Tools" at bounding box center [854, 55] width 44 height 13
click at [874, 55] on button "Show Tools" at bounding box center [853, 55] width 46 height 13
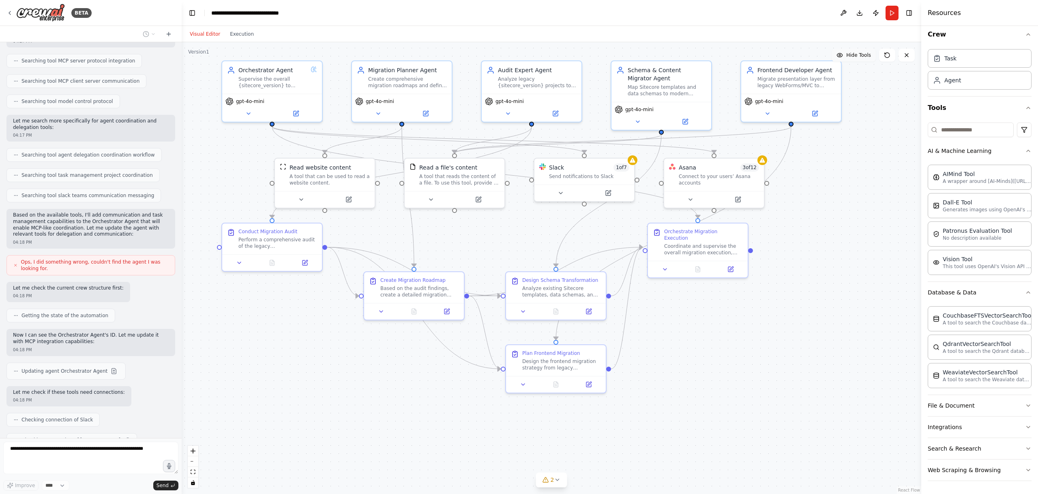
scroll to position [2085, 0]
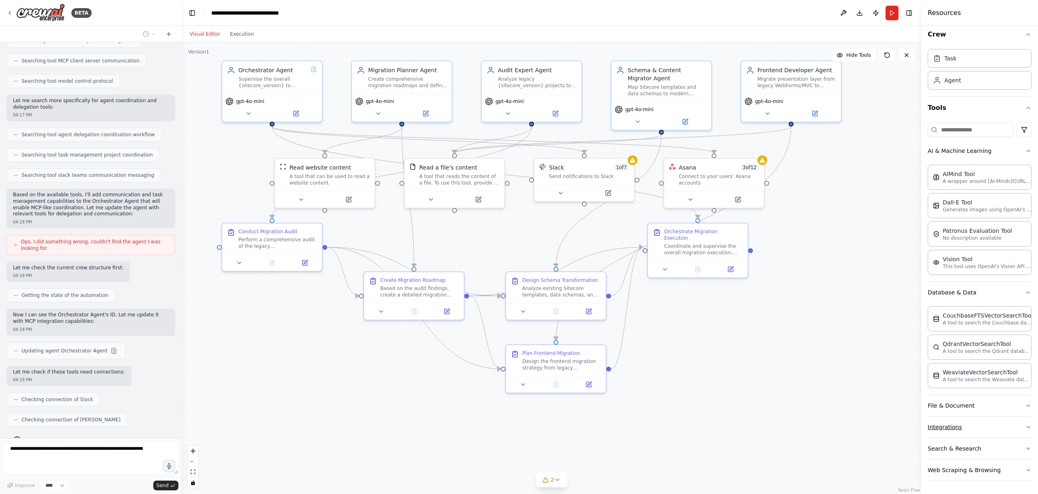
click at [987, 429] on button "Integrations" at bounding box center [980, 426] width 104 height 21
click at [976, 124] on input at bounding box center [971, 129] width 86 height 15
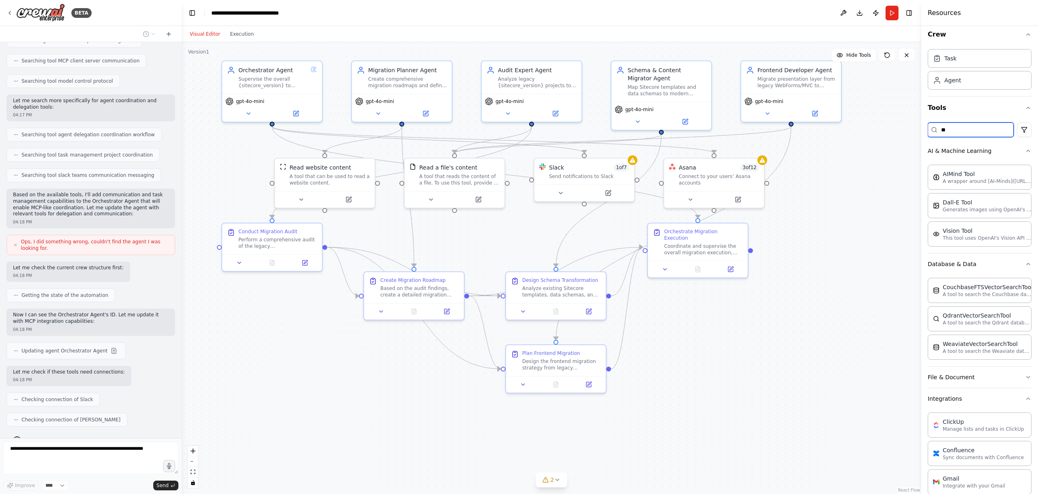
scroll to position [0, 0]
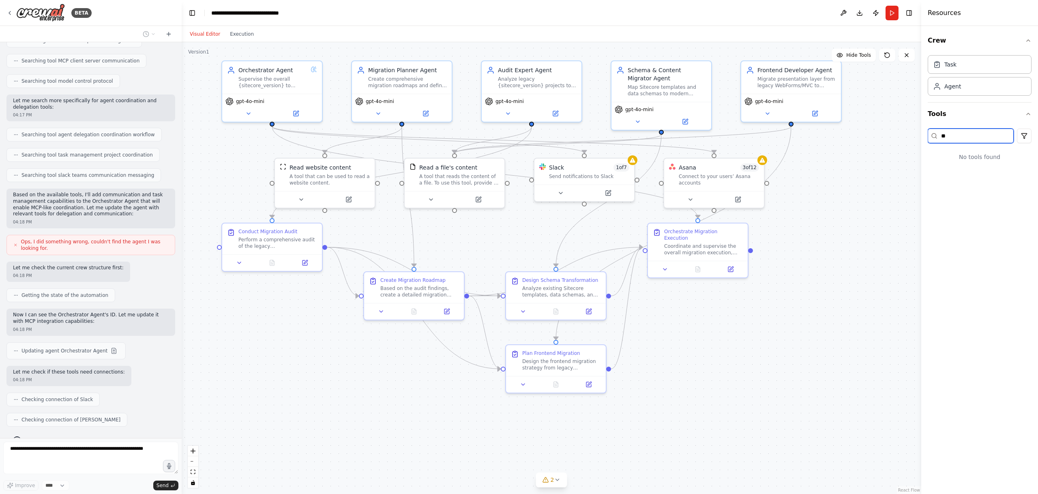
type input "*"
click at [1031, 135] on div "Crew Task Agent Tools AI & Machine Learning Database & Data File & Document Int…" at bounding box center [979, 260] width 117 height 468
click at [1029, 135] on html "BETA i want to migrate from older sitecore versions to xmc that includes migrat…" at bounding box center [519, 247] width 1038 height 494
click at [981, 317] on html "BETA i want to migrate from older sitecore versions to xmc that includes migrat…" at bounding box center [519, 247] width 1038 height 494
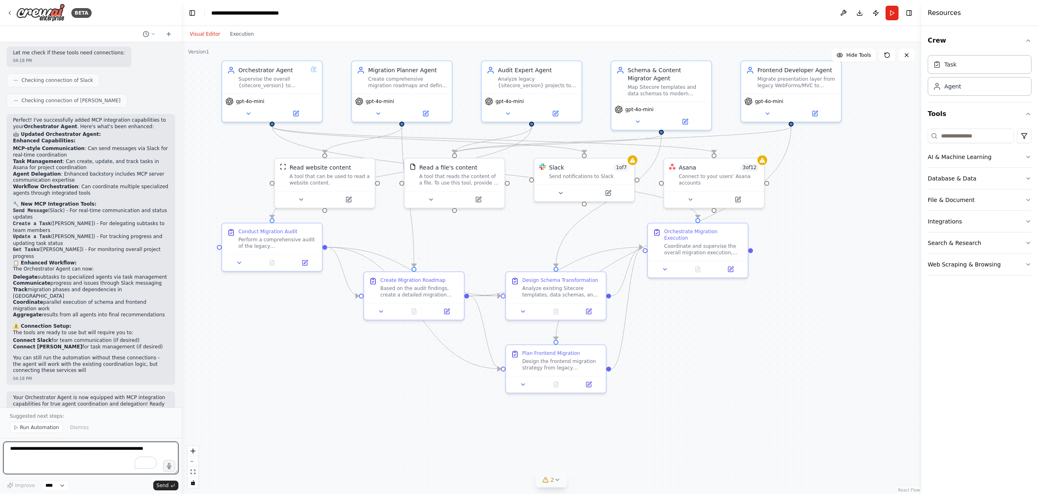
scroll to position [2410, 0]
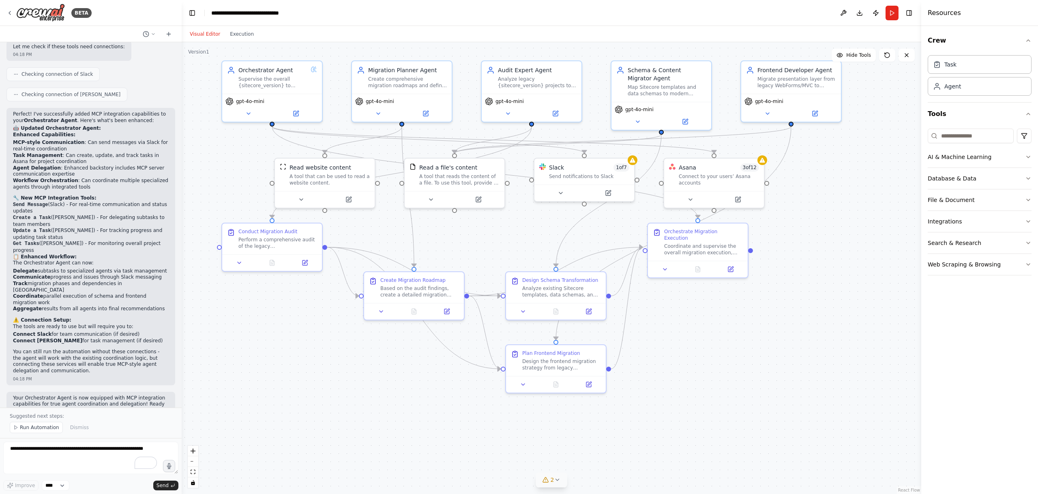
click at [564, 478] on button "2" at bounding box center [551, 479] width 31 height 15
click at [564, 478] on span "Asana integration is not connected. Please connect before using it." at bounding box center [556, 478] width 163 height 6
